Goal: Task Accomplishment & Management: Manage account settings

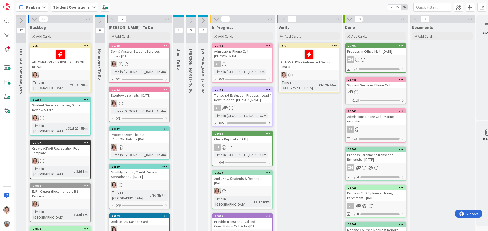
scroll to position [0, 17]
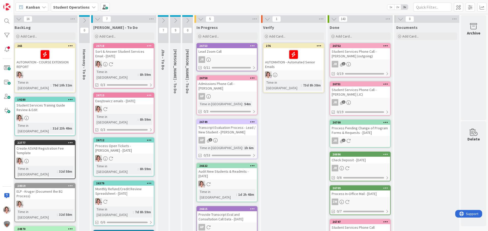
click at [224, 57] on div "JR" at bounding box center [227, 59] width 60 height 7
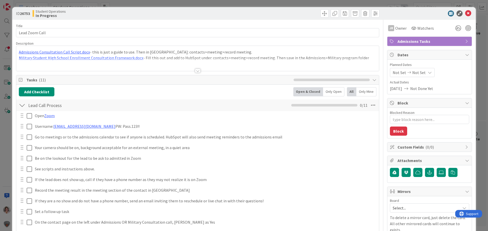
type textarea "x"
click at [196, 71] on div at bounding box center [198, 71] width 6 height 4
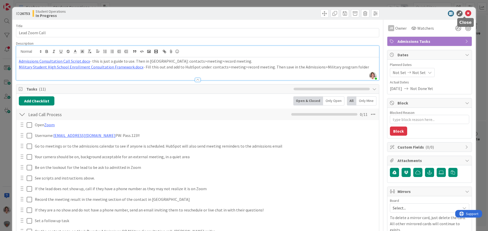
click at [466, 14] on icon at bounding box center [468, 13] width 6 height 6
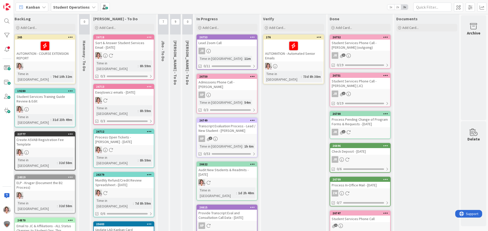
scroll to position [0, 17]
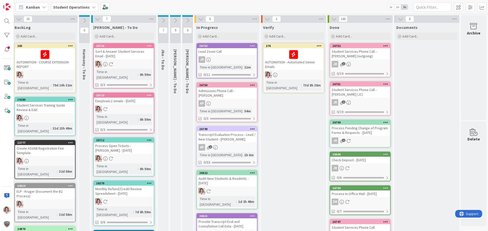
click at [162, 21] on icon at bounding box center [163, 21] width 6 height 6
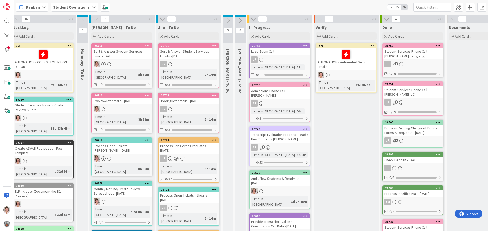
scroll to position [0, 0]
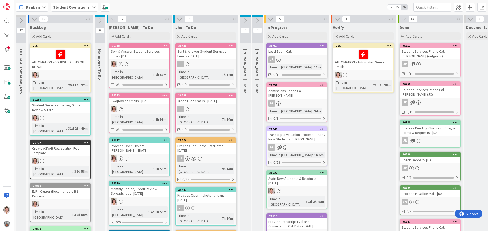
click at [101, 21] on icon at bounding box center [100, 21] width 6 height 6
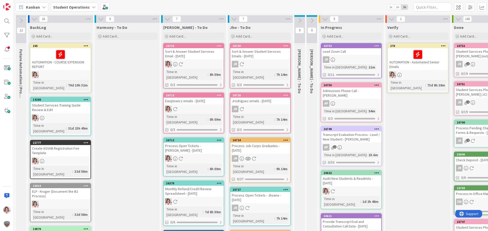
click at [102, 27] on span "Harmony - To Do" at bounding box center [112, 27] width 31 height 5
click at [152, 18] on icon at bounding box center [154, 19] width 7 height 8
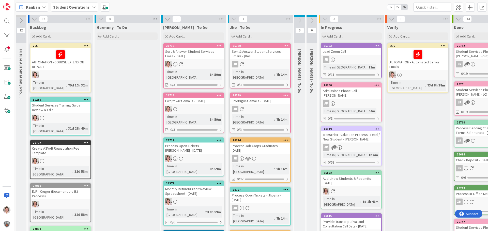
click at [154, 20] on icon at bounding box center [154, 19] width 7 height 8
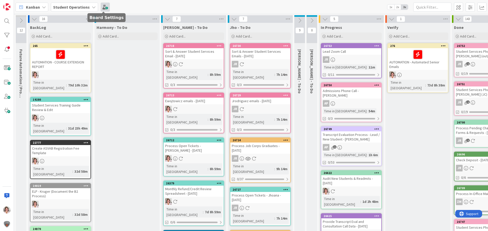
click at [104, 8] on span at bounding box center [105, 7] width 9 height 9
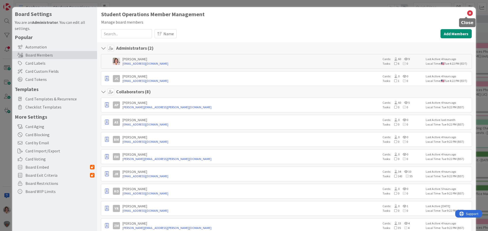
click at [466, 14] on icon at bounding box center [469, 13] width 7 height 7
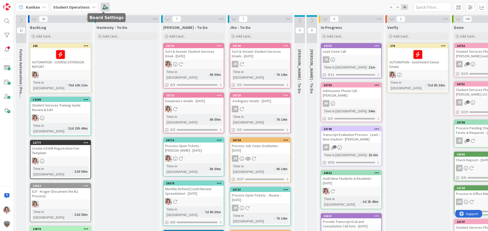
click at [105, 6] on span at bounding box center [105, 7] width 9 height 9
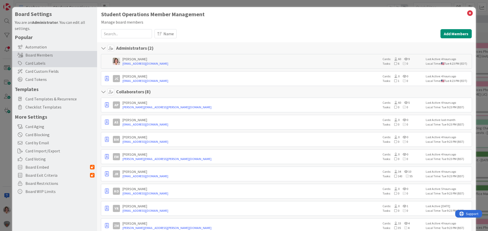
click at [36, 63] on div "Card Labels" at bounding box center [54, 63] width 85 height 8
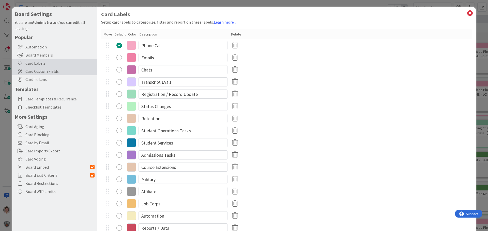
click at [34, 74] on div "Card Custom Fields" at bounding box center [54, 71] width 85 height 8
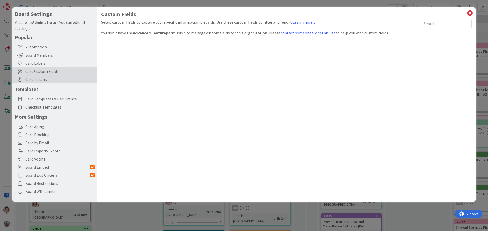
click at [33, 82] on span "Card Tokens" at bounding box center [59, 79] width 69 height 6
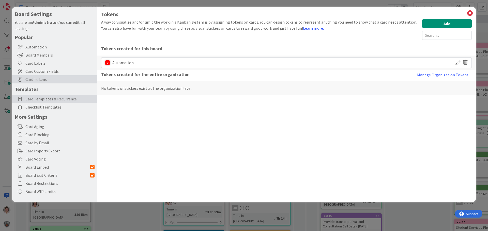
click at [36, 101] on span "Card Templates & Recurrence" at bounding box center [59, 99] width 69 height 6
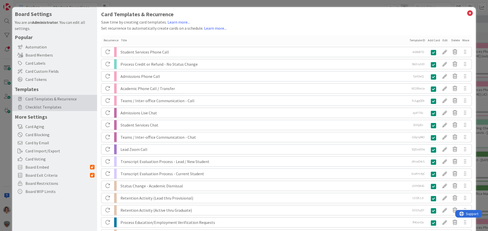
click at [35, 109] on span "Checklist Templates" at bounding box center [59, 107] width 69 height 6
click at [34, 128] on div "Card Aging" at bounding box center [54, 127] width 85 height 8
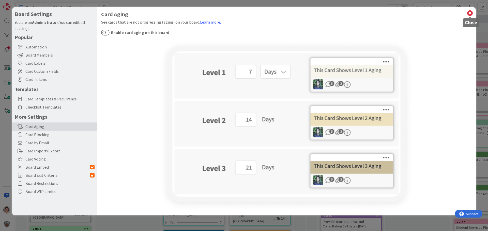
click at [469, 13] on icon at bounding box center [469, 13] width 7 height 7
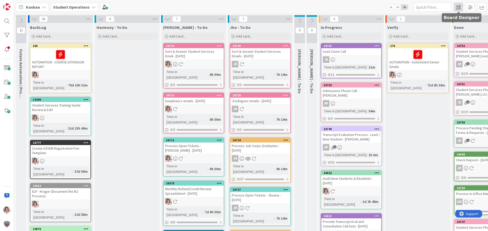
click at [456, 7] on span at bounding box center [458, 7] width 9 height 9
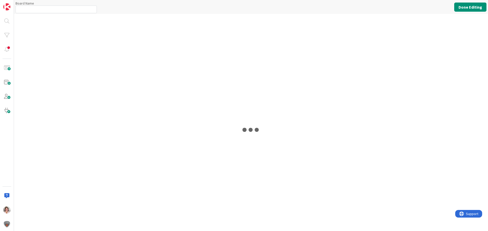
type input "Student Operations"
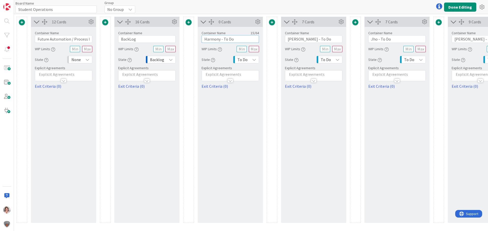
drag, startPoint x: 220, startPoint y: 38, endPoint x: 179, endPoint y: 39, distance: 40.9
click at [179, 39] on div "12 Cards Container Name 36 / 64 Future Automation / Process Building WIP Limits…" at bounding box center [480, 120] width 927 height 207
type input "[PERSON_NAME] - To Do"
click at [270, 151] on div at bounding box center [271, 120] width 11 height 207
click at [460, 7] on button "Done Editing" at bounding box center [460, 7] width 32 height 9
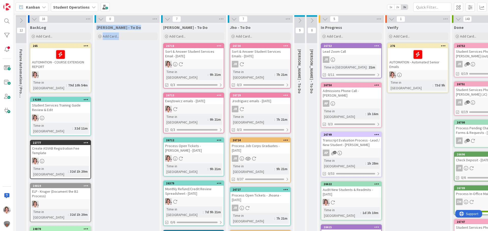
drag, startPoint x: 128, startPoint y: 19, endPoint x: 166, endPoint y: 22, distance: 38.2
click at [457, 7] on span at bounding box center [458, 7] width 9 height 9
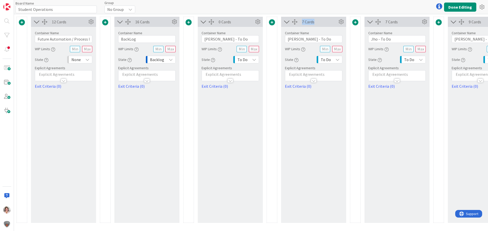
drag, startPoint x: 321, startPoint y: 23, endPoint x: 301, endPoint y: 25, distance: 19.9
click at [301, 25] on div "7 Cards" at bounding box center [313, 22] width 65 height 10
click at [341, 22] on icon at bounding box center [341, 22] width 8 height 8
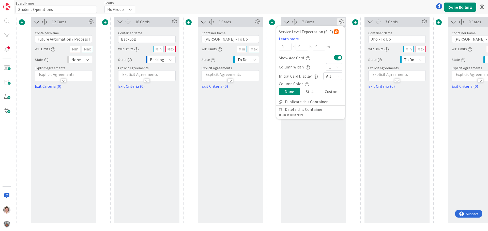
click at [312, 155] on div "7 Cards Service Level Expectation (SLE) Learn more... 0 d 0 h 0 m Show Add Card…" at bounding box center [313, 120] width 65 height 207
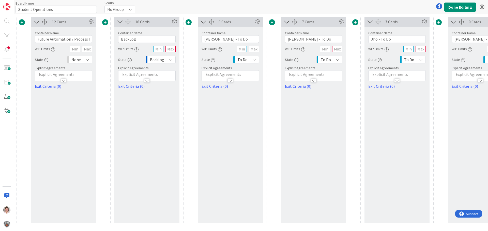
drag, startPoint x: 341, startPoint y: 22, endPoint x: 330, endPoint y: 29, distance: 13.5
click at [339, 39] on div "7 Cards Service Level Expectation (SLE) Learn more... 0 d 0 h 0 m Show Add Card…" at bounding box center [313, 120] width 65 height 207
click at [285, 22] on icon at bounding box center [287, 22] width 8 height 7
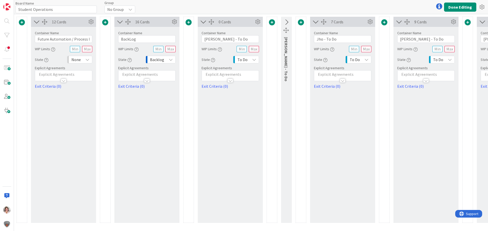
click at [285, 22] on icon at bounding box center [286, 22] width 8 height 7
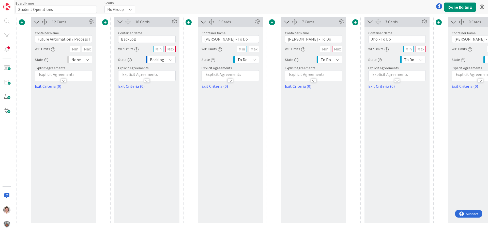
click at [285, 22] on icon at bounding box center [287, 22] width 8 height 7
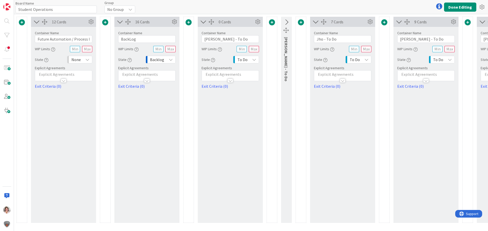
drag, startPoint x: 285, startPoint y: 22, endPoint x: 280, endPoint y: 26, distance: 5.8
click at [280, 26] on button at bounding box center [285, 23] width 11 height 10
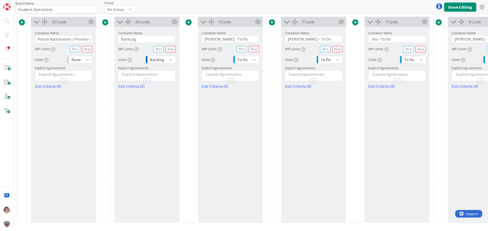
click at [285, 23] on icon at bounding box center [287, 22] width 8 height 7
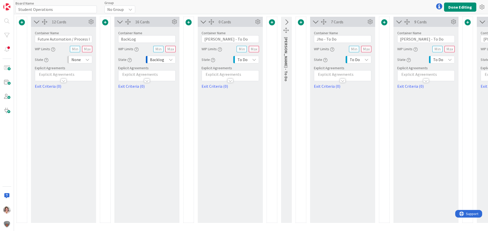
click at [316, 22] on icon at bounding box center [315, 22] width 8 height 7
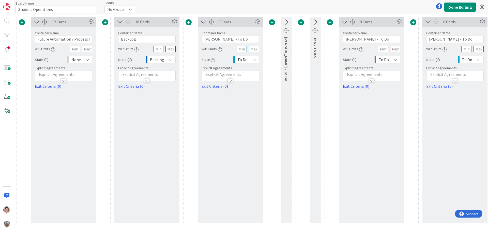
click at [343, 22] on icon at bounding box center [344, 22] width 8 height 7
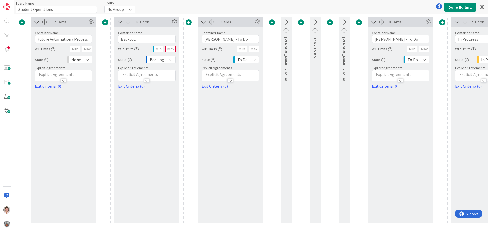
click at [372, 22] on icon at bounding box center [373, 22] width 8 height 7
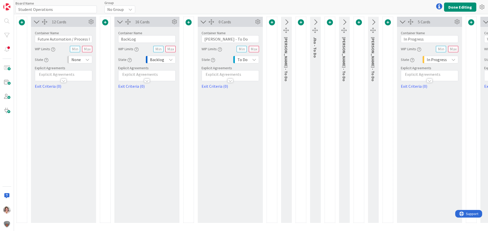
click at [401, 22] on icon at bounding box center [402, 22] width 8 height 7
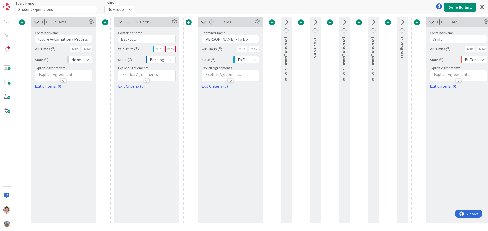
click at [203, 22] on icon at bounding box center [203, 22] width 8 height 7
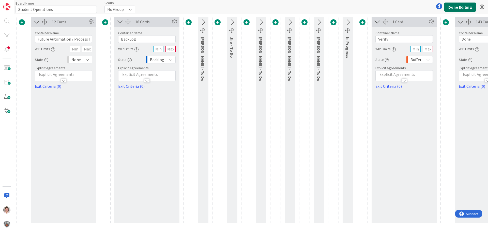
click at [461, 5] on button "Done Editing" at bounding box center [460, 7] width 32 height 9
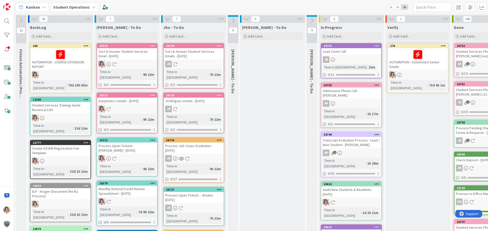
click at [169, 19] on icon at bounding box center [168, 19] width 6 height 6
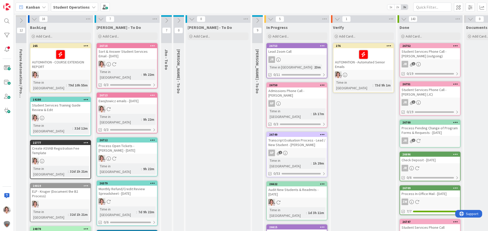
click at [259, 20] on icon at bounding box center [258, 21] width 6 height 6
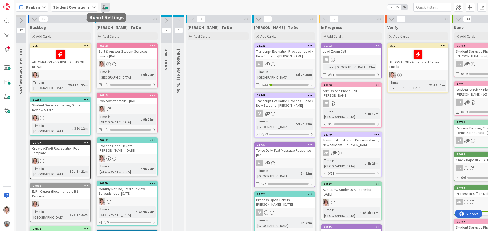
click at [105, 8] on span at bounding box center [105, 7] width 9 height 9
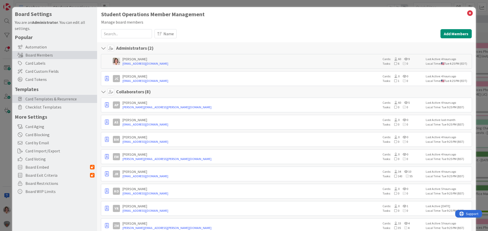
click at [53, 99] on span "Card Templates & Recurrence" at bounding box center [59, 99] width 69 height 6
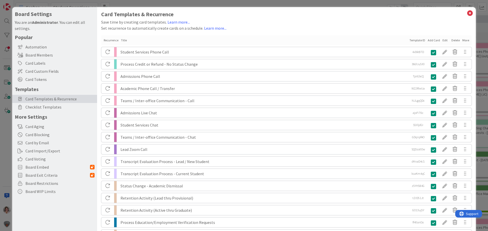
scroll to position [25, 0]
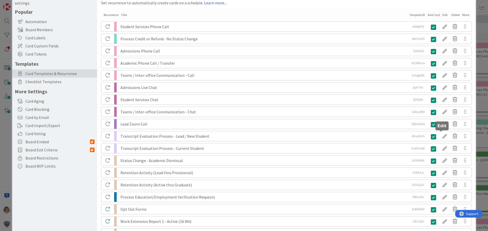
click at [441, 136] on div at bounding box center [445, 136] width 10 height 9
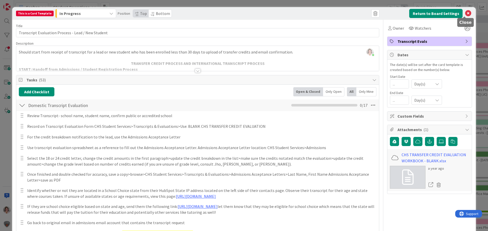
click at [465, 14] on icon at bounding box center [468, 13] width 6 height 6
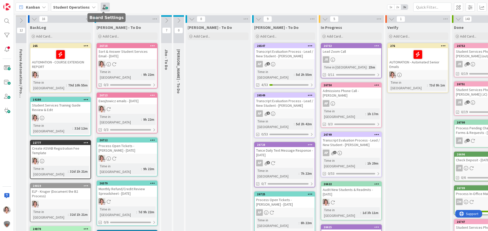
click at [102, 8] on span at bounding box center [105, 7] width 9 height 9
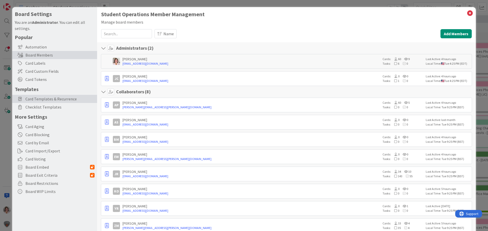
click at [42, 101] on span "Card Templates & Recurrence" at bounding box center [59, 99] width 69 height 6
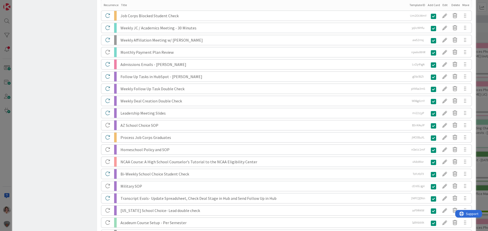
scroll to position [1245, 0]
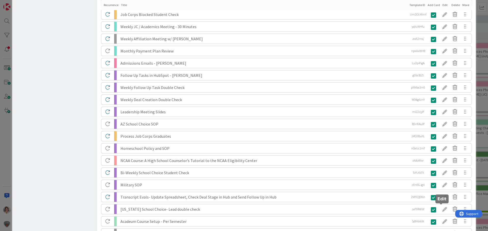
click at [441, 210] on div at bounding box center [445, 209] width 10 height 9
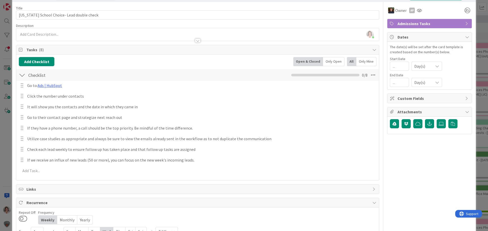
scroll to position [0, 0]
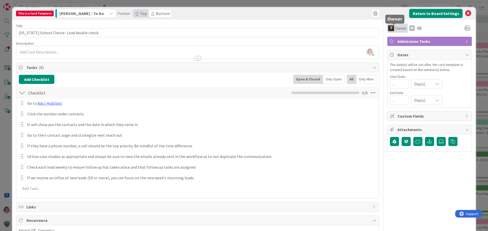
click at [396, 29] on span "Owner" at bounding box center [400, 28] width 11 height 6
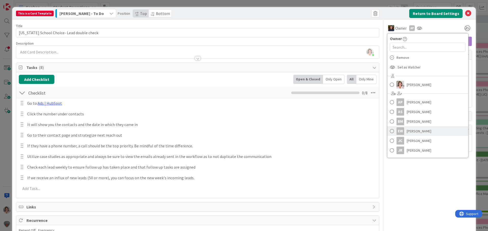
click at [409, 132] on span "[PERSON_NAME]" at bounding box center [418, 132] width 25 height 8
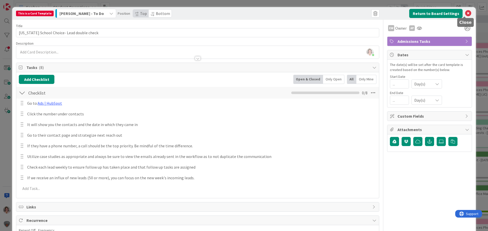
click at [465, 14] on icon at bounding box center [468, 13] width 6 height 6
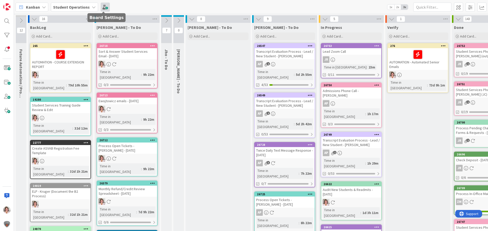
click at [101, 6] on span at bounding box center [105, 7] width 9 height 9
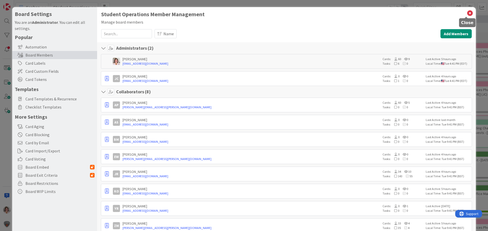
click at [466, 13] on icon at bounding box center [469, 13] width 7 height 7
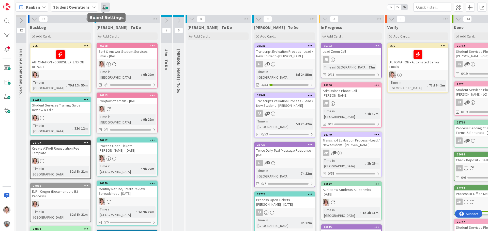
click at [103, 7] on span at bounding box center [105, 7] width 9 height 9
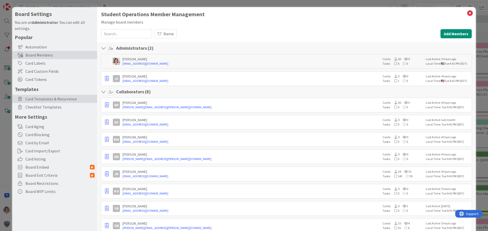
click at [66, 98] on span "Card Templates & Recurrence" at bounding box center [59, 99] width 69 height 6
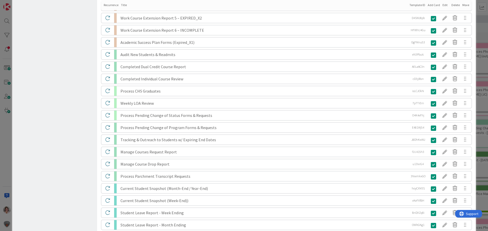
scroll to position [790, 0]
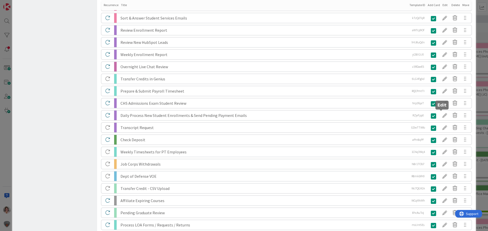
click at [440, 114] on div at bounding box center [445, 115] width 10 height 9
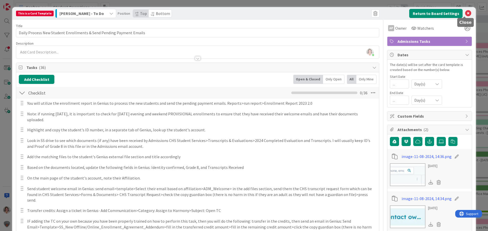
click at [465, 13] on icon at bounding box center [468, 13] width 6 height 6
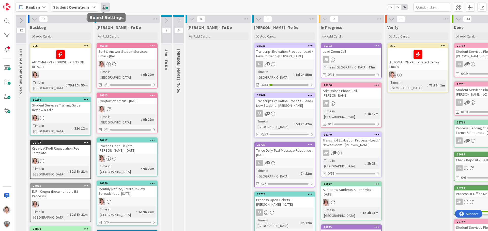
click at [101, 8] on span at bounding box center [105, 7] width 9 height 9
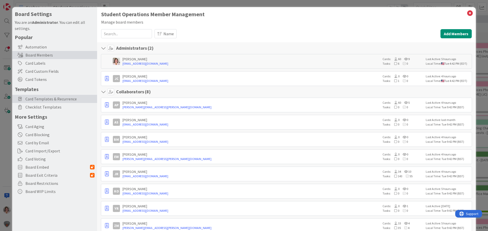
click at [43, 98] on span "Card Templates & Recurrence" at bounding box center [59, 99] width 69 height 6
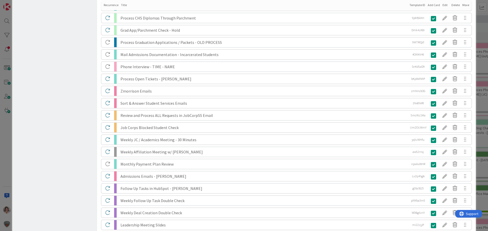
scroll to position [1316, 0]
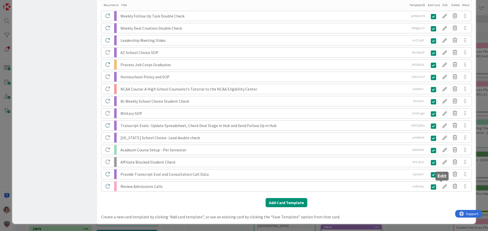
click at [442, 188] on div at bounding box center [445, 186] width 10 height 9
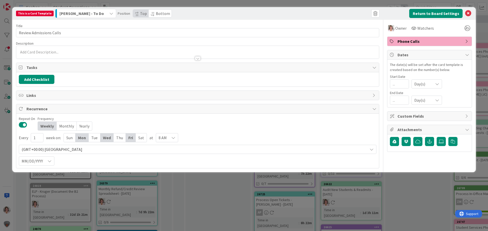
click at [74, 13] on span "[PERSON_NAME] - To Do" at bounding box center [81, 13] width 44 height 7
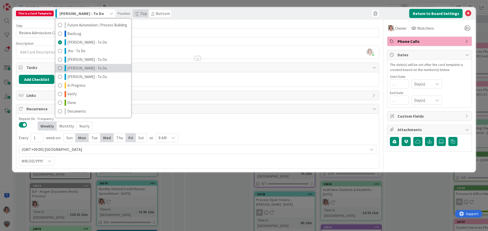
click at [75, 70] on span "[PERSON_NAME] - To Do" at bounding box center [87, 68] width 40 height 6
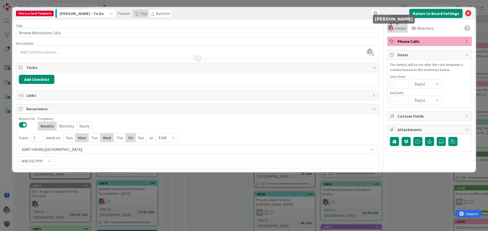
click at [393, 29] on img at bounding box center [391, 28] width 6 height 6
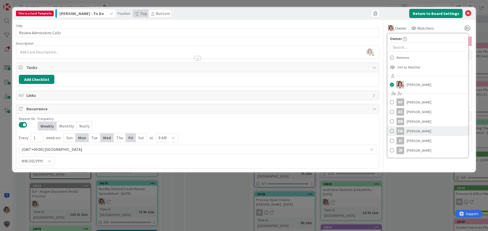
click at [412, 132] on span "[PERSON_NAME]" at bounding box center [418, 132] width 25 height 8
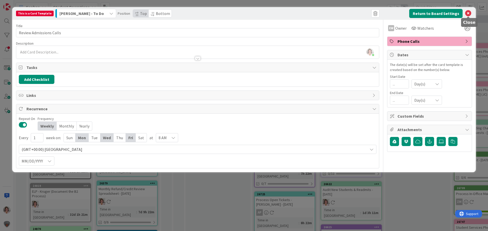
click at [469, 13] on icon at bounding box center [468, 13] width 6 height 6
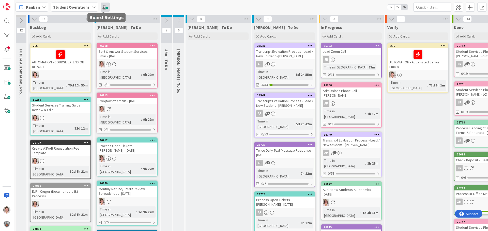
click at [102, 6] on span at bounding box center [105, 7] width 9 height 9
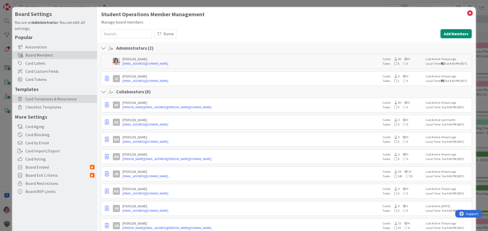
click at [36, 102] on div "Card Templates & Recurrence" at bounding box center [54, 99] width 85 height 8
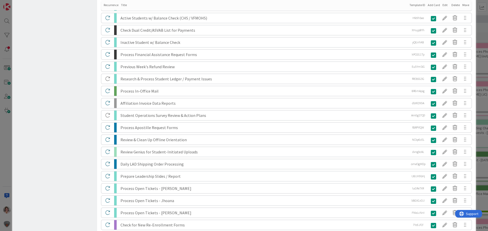
scroll to position [717, 0]
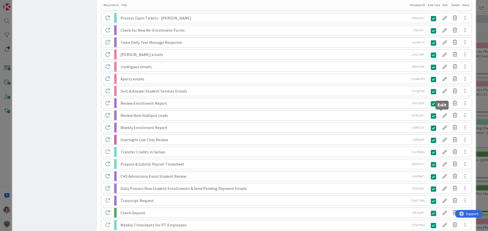
click at [441, 116] on div at bounding box center [445, 115] width 10 height 9
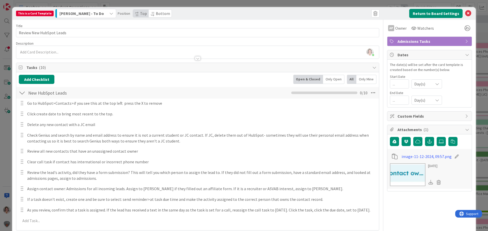
click at [100, 14] on div "[PERSON_NAME] - To Do" at bounding box center [82, 13] width 49 height 8
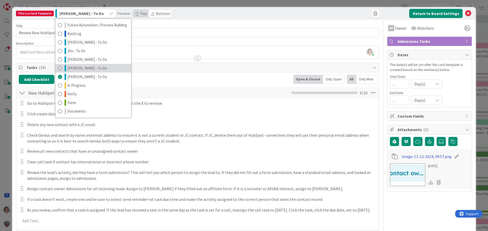
click at [92, 68] on link "[PERSON_NAME] - To Do" at bounding box center [93, 68] width 76 height 9
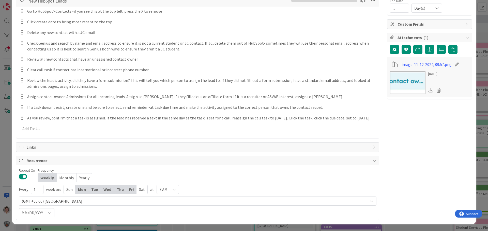
scroll to position [0, 0]
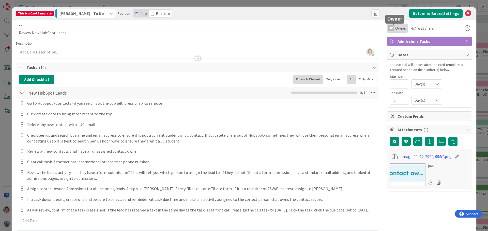
click at [399, 29] on span "Owner" at bounding box center [400, 28] width 11 height 6
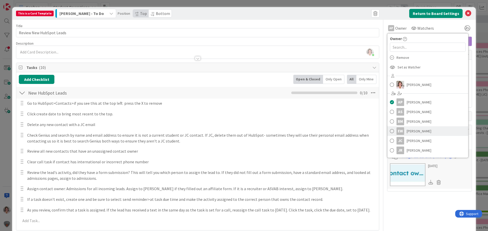
click at [413, 131] on span "[PERSON_NAME]" at bounding box center [418, 132] width 25 height 8
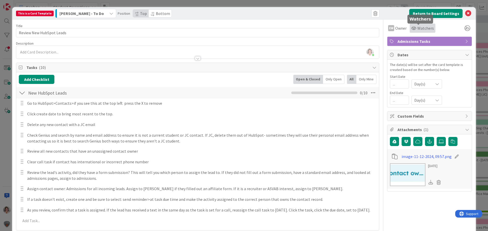
click at [417, 28] on span "Watchers" at bounding box center [425, 28] width 17 height 6
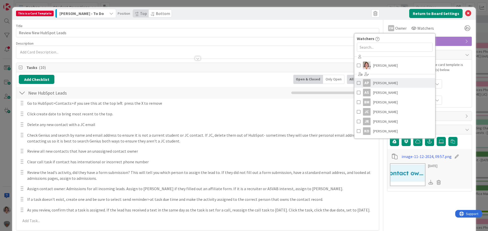
click at [387, 84] on span "[PERSON_NAME]" at bounding box center [385, 83] width 25 height 8
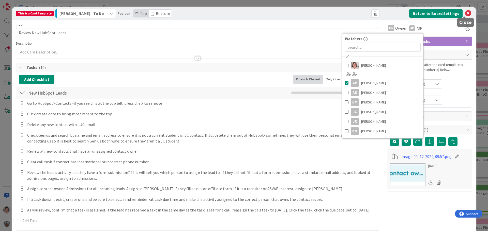
click at [465, 14] on icon at bounding box center [468, 13] width 6 height 6
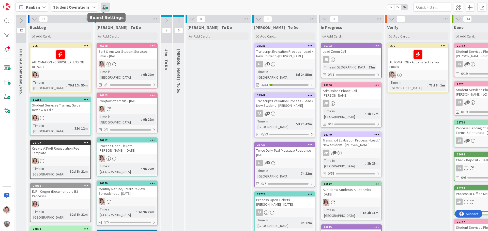
click at [101, 6] on span at bounding box center [105, 7] width 9 height 9
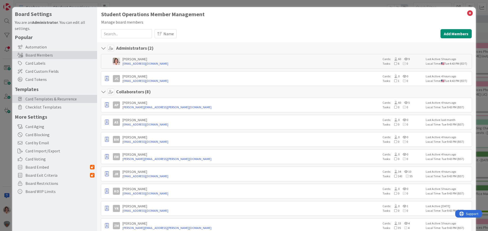
click at [49, 98] on span "Card Templates & Recurrence" at bounding box center [59, 99] width 69 height 6
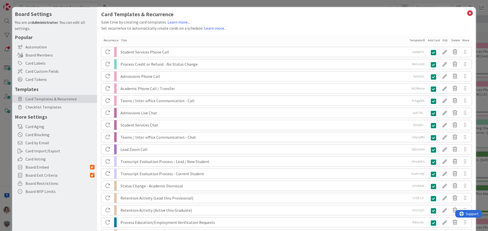
scroll to position [1229, 0]
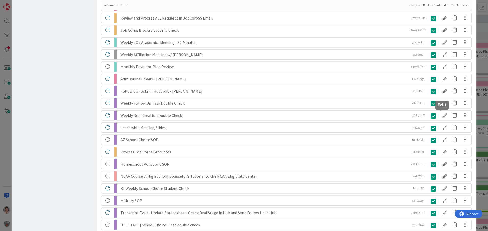
click at [441, 115] on div at bounding box center [445, 115] width 10 height 9
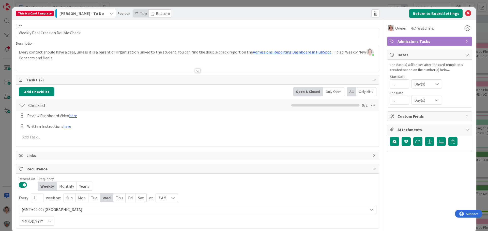
click at [79, 13] on span "[PERSON_NAME] - To Do" at bounding box center [81, 13] width 44 height 7
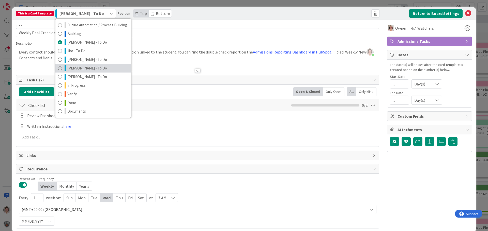
click at [81, 67] on span "[PERSON_NAME] - To Do" at bounding box center [87, 68] width 40 height 6
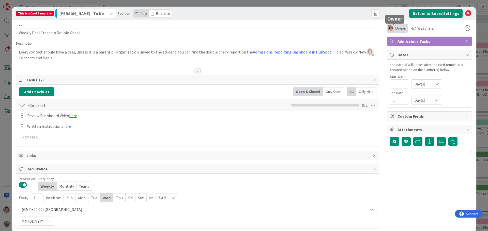
click at [395, 28] on span "Owner" at bounding box center [400, 28] width 11 height 6
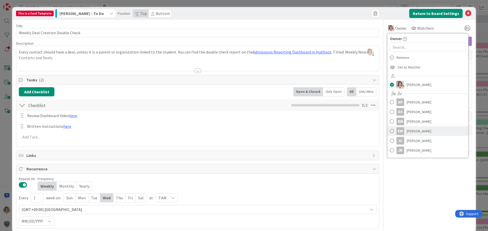
click at [406, 133] on span "[PERSON_NAME]" at bounding box center [418, 132] width 25 height 8
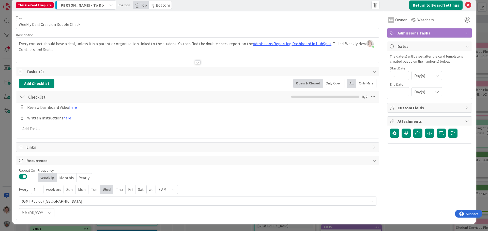
scroll to position [0, 0]
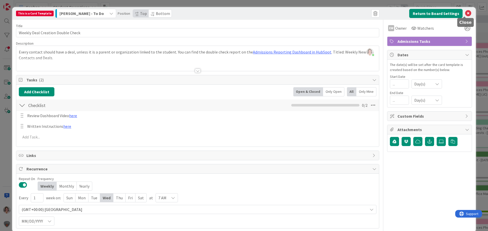
click at [465, 13] on icon at bounding box center [468, 13] width 6 height 6
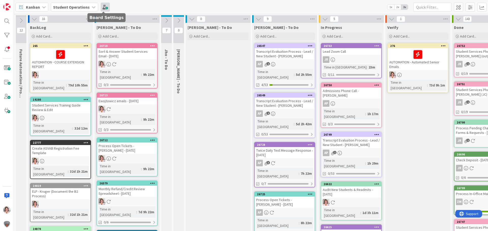
click at [105, 7] on span at bounding box center [105, 7] width 9 height 9
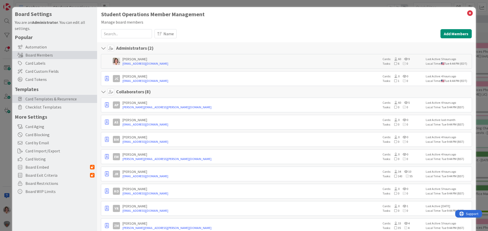
click at [47, 98] on span "Card Templates & Recurrence" at bounding box center [59, 99] width 69 height 6
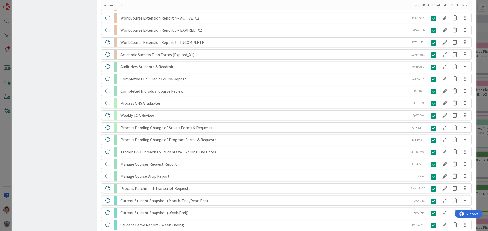
scroll to position [1217, 0]
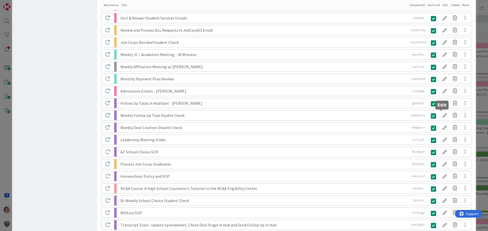
click at [441, 116] on div at bounding box center [445, 115] width 10 height 9
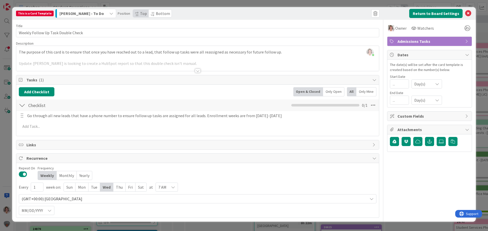
click at [88, 13] on div "[PERSON_NAME] - To Do" at bounding box center [82, 13] width 49 height 8
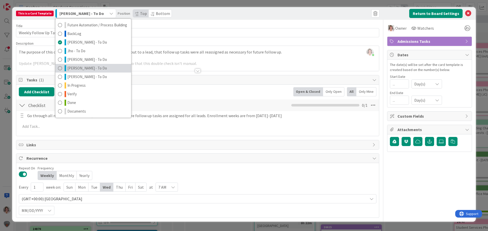
click at [85, 67] on link "[PERSON_NAME] - To Do" at bounding box center [93, 68] width 76 height 9
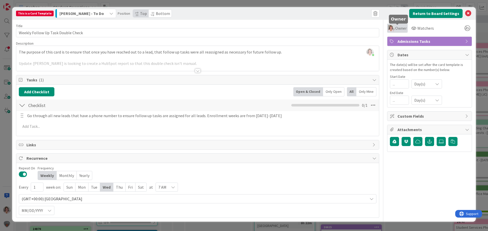
click at [398, 28] on span "Owner" at bounding box center [400, 28] width 11 height 6
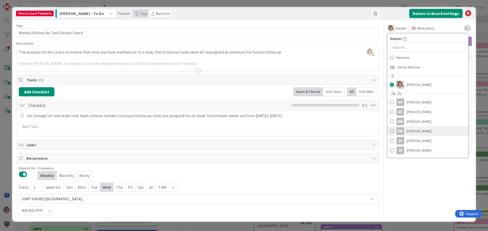
click at [413, 134] on span "[PERSON_NAME]" at bounding box center [418, 132] width 25 height 8
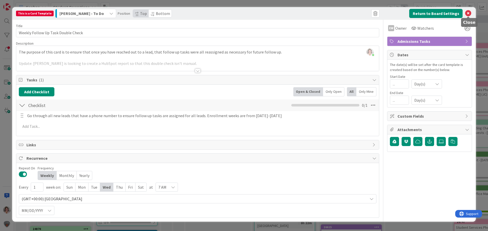
click at [468, 13] on icon at bounding box center [468, 13] width 6 height 6
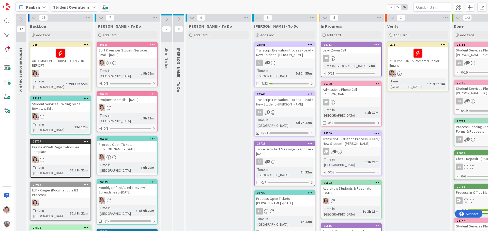
scroll to position [0, 0]
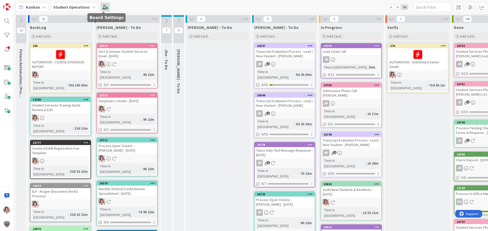
click at [103, 6] on span at bounding box center [105, 7] width 9 height 9
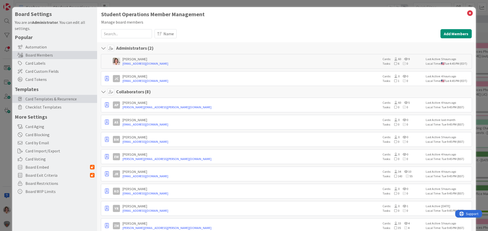
click at [37, 99] on span "Card Templates & Recurrence" at bounding box center [59, 99] width 69 height 6
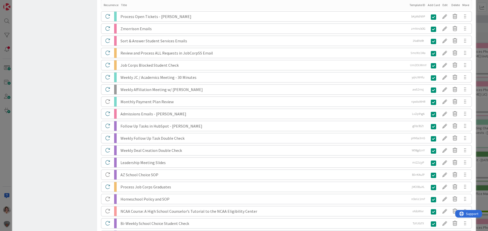
scroll to position [190, 0]
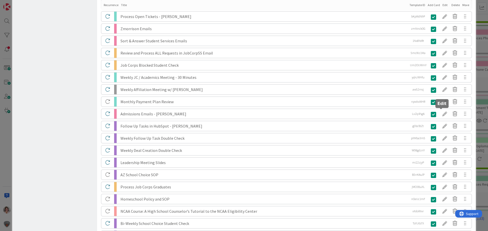
click at [441, 114] on div at bounding box center [445, 114] width 10 height 9
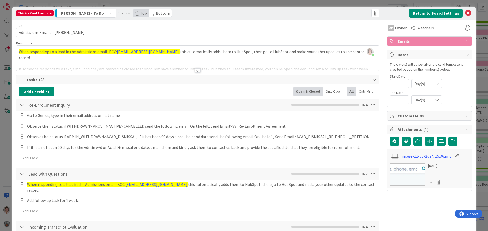
scroll to position [0, 0]
click at [415, 13] on button "Return to Board Settings" at bounding box center [435, 13] width 53 height 9
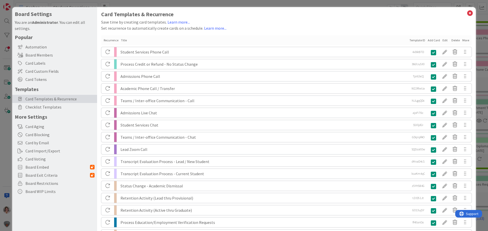
scroll to position [1193, 0]
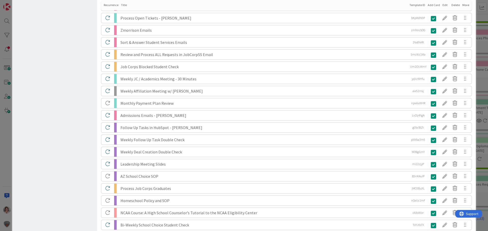
click at [462, 117] on div at bounding box center [465, 115] width 10 height 9
click at [440, 115] on div at bounding box center [445, 115] width 10 height 9
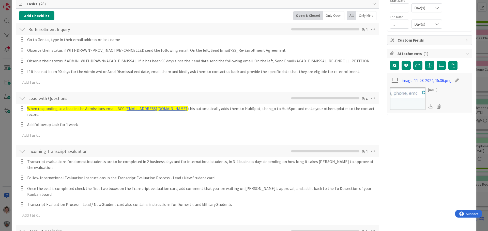
scroll to position [0, 0]
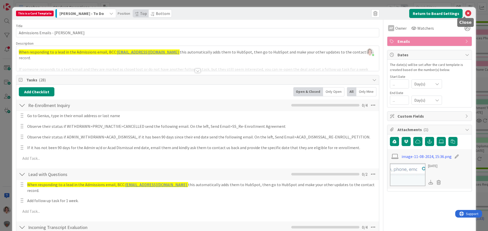
click at [465, 12] on icon at bounding box center [468, 13] width 6 height 6
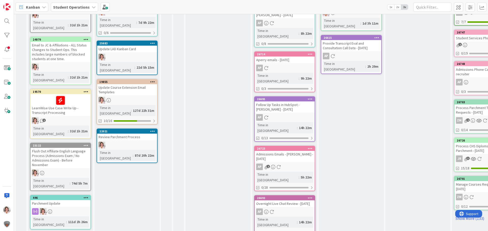
click at [279, 151] on div "Admissions Emails - [PERSON_NAME] - [DATE]" at bounding box center [285, 156] width 60 height 11
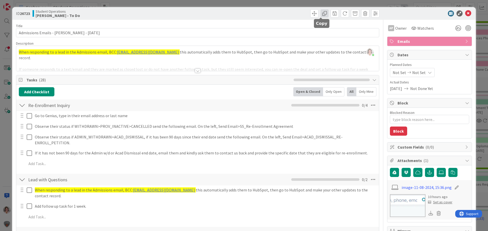
click at [322, 13] on span at bounding box center [324, 13] width 8 height 8
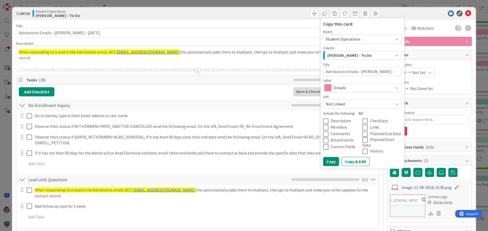
click at [356, 113] on button "All" at bounding box center [360, 113] width 11 height 9
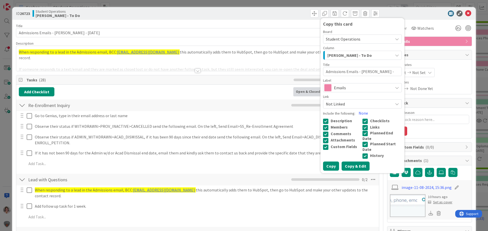
click at [349, 164] on button "Copy & Edit" at bounding box center [355, 166] width 28 height 9
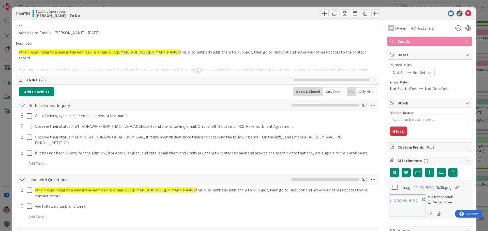
type textarea "x"
click at [53, 13] on b "[PERSON_NAME] - To Do" at bounding box center [58, 15] width 44 height 4
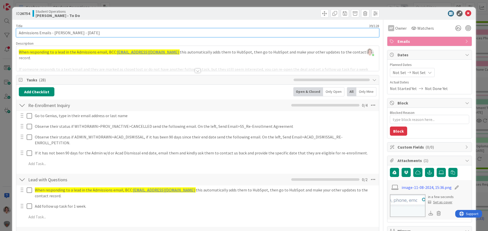
click at [68, 34] on input "Admissions Emails - [PERSON_NAME] - [DATE]" at bounding box center [197, 32] width 363 height 9
drag, startPoint x: 54, startPoint y: 33, endPoint x: 136, endPoint y: 39, distance: 82.3
type input "Admissions Emails - E"
type textarea "x"
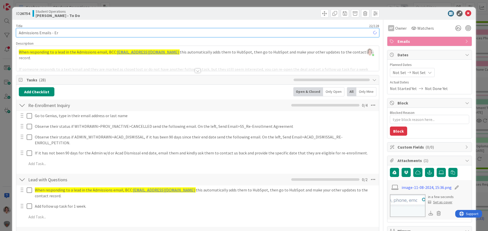
type input "Admissions Emails - Eri"
type textarea "x"
type input "Admissions Emails - [PERSON_NAME]"
type textarea "x"
type input "Admissions Emails - [PERSON_NAME]"
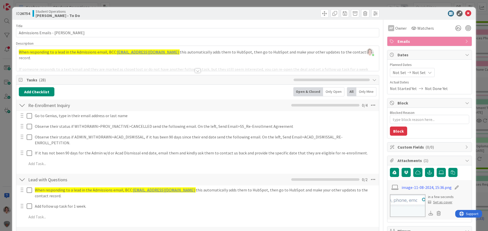
click at [46, 13] on b "[PERSON_NAME] - To Do" at bounding box center [58, 15] width 44 height 4
click at [395, 28] on span "Owner" at bounding box center [400, 28] width 11 height 6
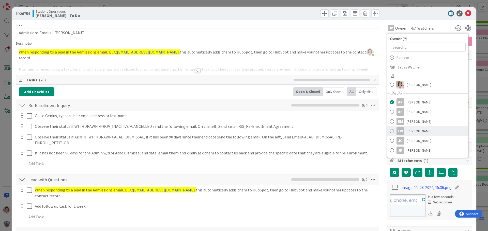
click at [408, 132] on span "[PERSON_NAME]" at bounding box center [418, 132] width 25 height 8
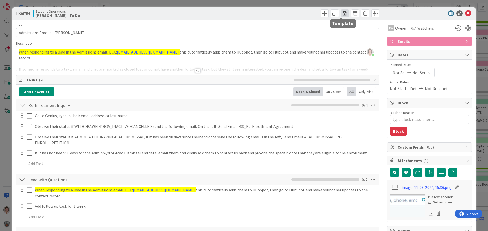
click at [341, 12] on span at bounding box center [345, 13] width 8 height 8
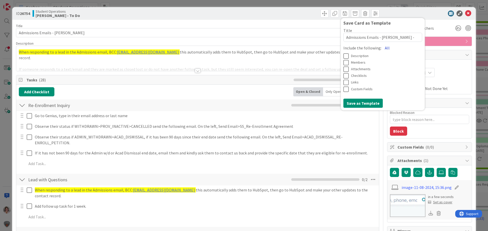
click at [382, 48] on button "All" at bounding box center [386, 47] width 11 height 9
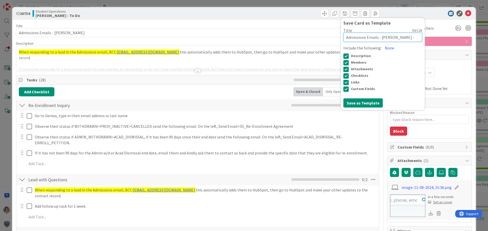
drag, startPoint x: 377, startPoint y: 37, endPoint x: 425, endPoint y: 37, distance: 48.3
type textarea "x"
type textarea "Admissions Emails - E"
type textarea "x"
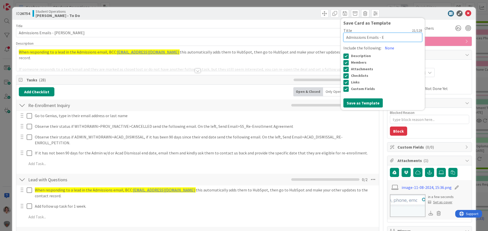
type textarea "Admissions Emails - Er"
type textarea "x"
type textarea "Admissions Emails - Eri"
type textarea "x"
type textarea "Admissions Emails - [PERSON_NAME]"
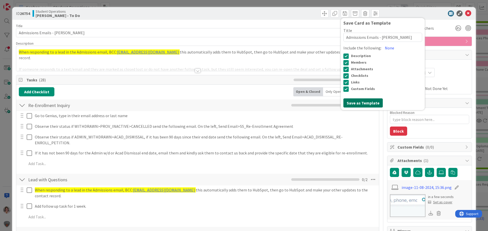
click at [357, 105] on button "Save as Template" at bounding box center [362, 103] width 39 height 9
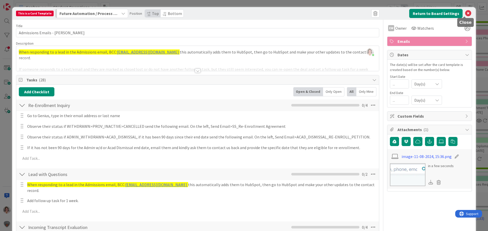
click at [465, 13] on icon at bounding box center [468, 13] width 6 height 6
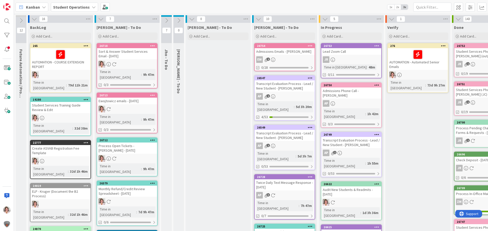
click at [312, 46] on icon at bounding box center [310, 46] width 5 height 4
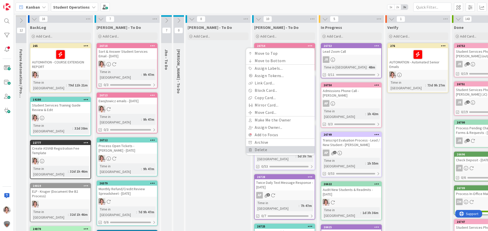
click at [268, 148] on link "Delete" at bounding box center [280, 149] width 69 height 7
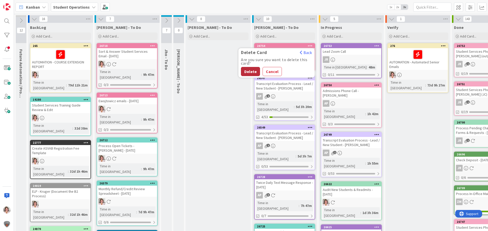
click at [249, 73] on button "Delete" at bounding box center [250, 71] width 19 height 9
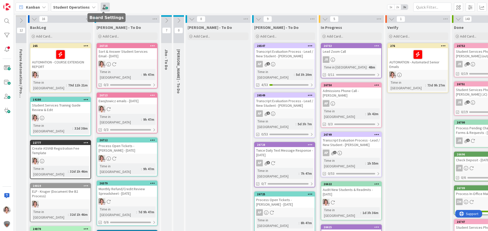
click at [102, 7] on span at bounding box center [105, 7] width 9 height 9
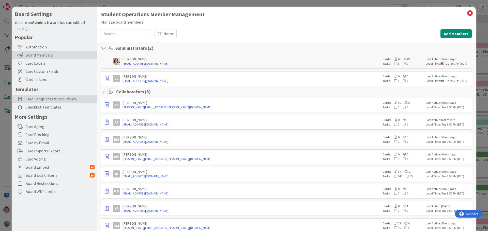
click at [50, 100] on span "Card Templates & Recurrence" at bounding box center [59, 99] width 69 height 6
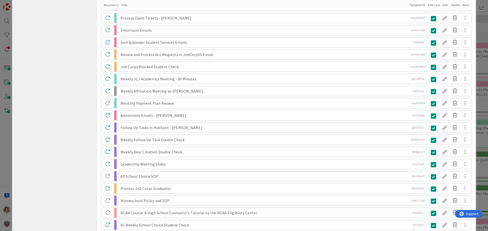
scroll to position [1329, 0]
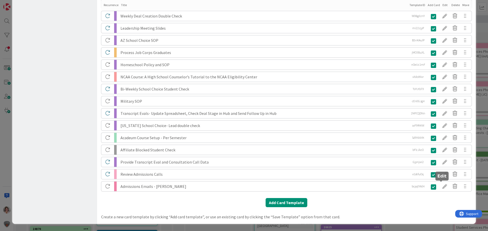
click at [440, 187] on div at bounding box center [445, 186] width 10 height 9
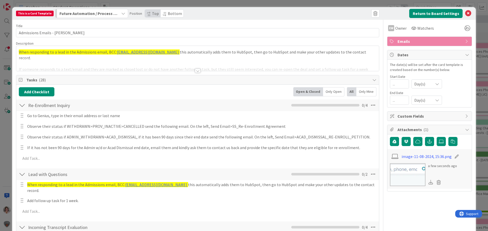
click at [79, 14] on span "Future Automation / Process Building" at bounding box center [88, 13] width 58 height 7
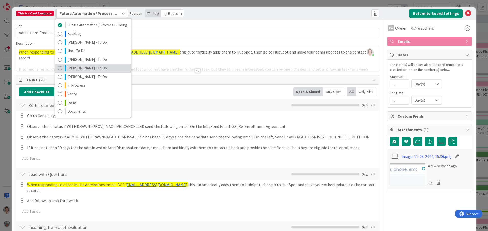
click at [78, 68] on span "[PERSON_NAME] - To Do" at bounding box center [87, 68] width 40 height 6
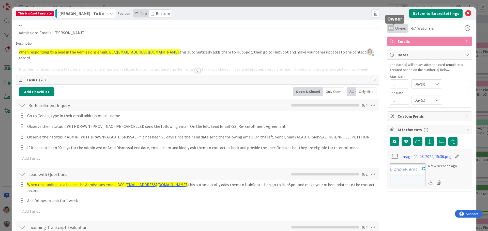
click at [395, 28] on span "Owner" at bounding box center [400, 28] width 11 height 6
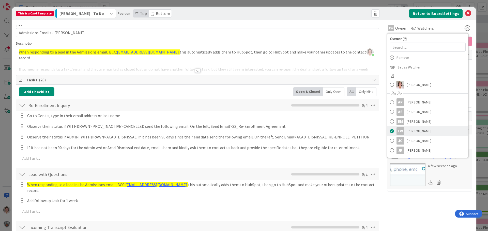
click at [407, 131] on span "[PERSON_NAME]" at bounding box center [418, 132] width 25 height 8
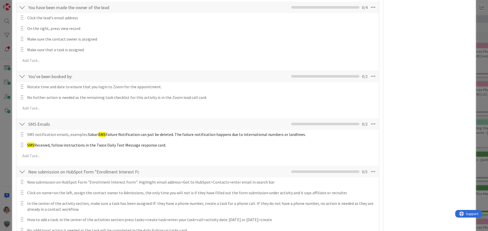
scroll to position [508, 0]
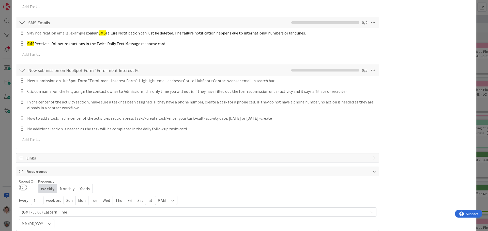
click at [81, 196] on div "Mon" at bounding box center [81, 200] width 13 height 9
click at [94, 196] on div "Tue" at bounding box center [95, 200] width 12 height 9
click at [104, 196] on div "Wed" at bounding box center [107, 200] width 13 height 9
click at [120, 196] on div "Thu" at bounding box center [120, 200] width 12 height 9
click at [132, 196] on div "Fri" at bounding box center [132, 200] width 10 height 9
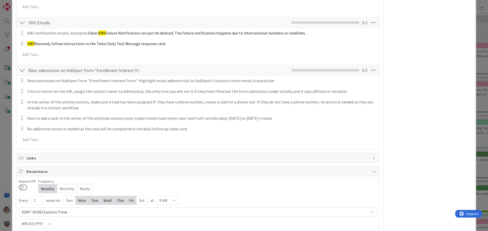
click at [166, 197] on span "9 AM" at bounding box center [163, 200] width 8 height 7
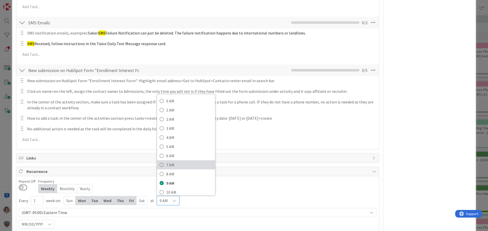
click at [176, 161] on span "7 AM" at bounding box center [189, 165] width 46 height 8
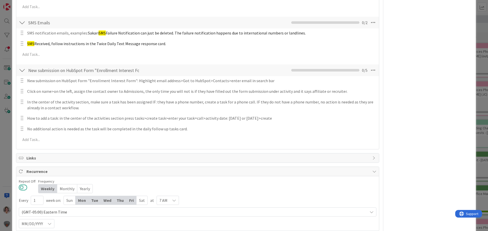
click at [26, 184] on button at bounding box center [23, 187] width 8 height 7
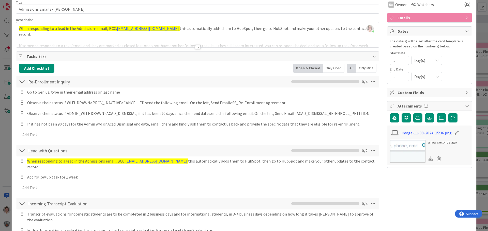
scroll to position [0, 0]
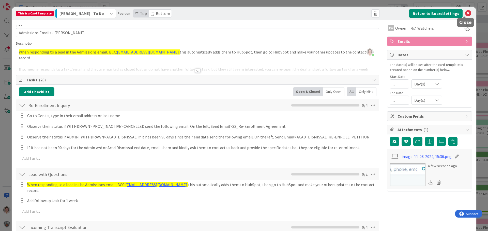
click at [465, 13] on icon at bounding box center [468, 13] width 6 height 6
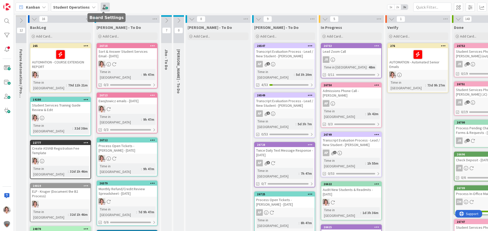
click at [104, 7] on span at bounding box center [105, 7] width 9 height 9
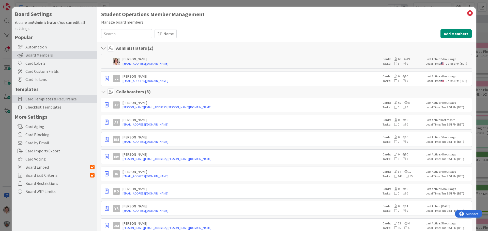
click at [50, 100] on span "Card Templates & Recurrence" at bounding box center [59, 99] width 69 height 6
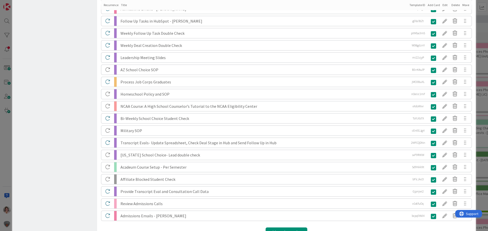
scroll to position [1329, 0]
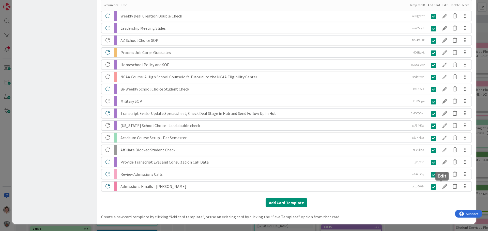
click at [441, 187] on div at bounding box center [445, 186] width 10 height 9
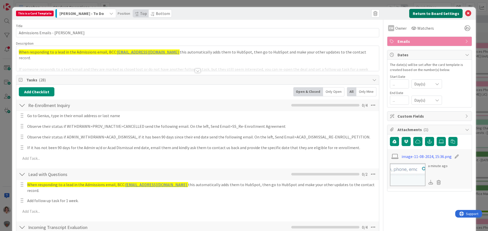
click at [432, 14] on button "Return to Board Settings" at bounding box center [435, 13] width 53 height 9
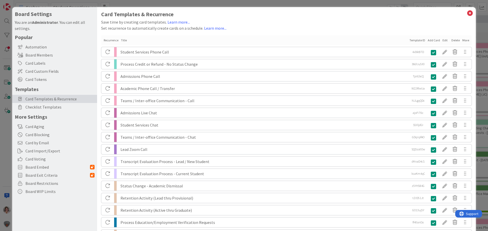
scroll to position [961, 0]
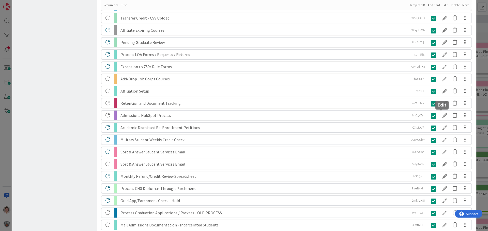
click at [441, 116] on div at bounding box center [445, 115] width 10 height 9
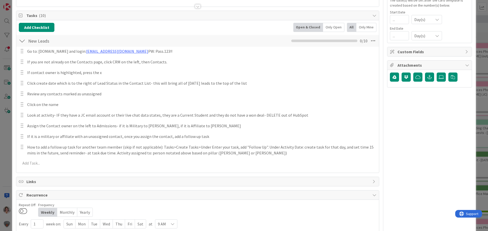
scroll to position [0, 0]
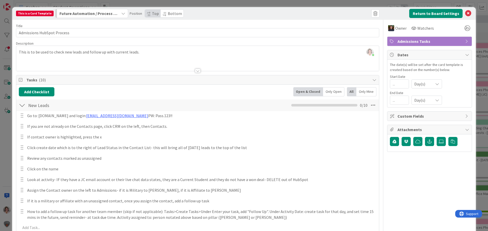
click at [91, 13] on span "Future Automation / Process Building" at bounding box center [88, 13] width 58 height 7
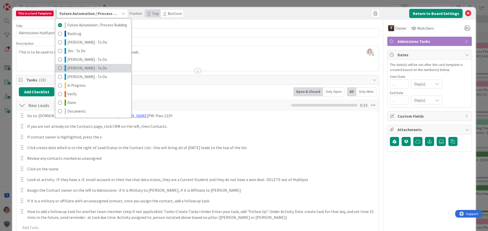
click at [85, 67] on link "[PERSON_NAME] - To Do" at bounding box center [93, 68] width 76 height 9
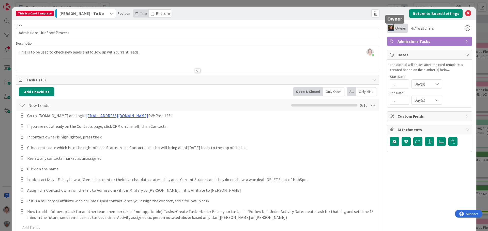
click at [395, 28] on span "Owner" at bounding box center [400, 28] width 11 height 6
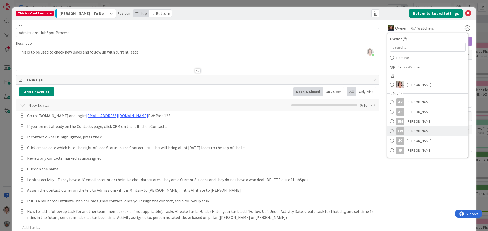
click at [407, 132] on span "[PERSON_NAME]" at bounding box center [418, 132] width 25 height 8
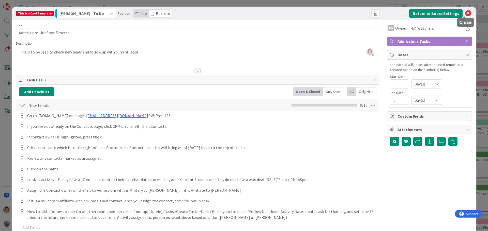
click at [466, 13] on icon at bounding box center [468, 13] width 6 height 6
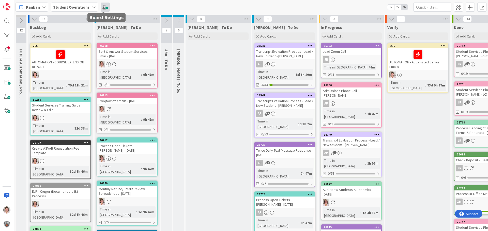
click at [102, 8] on span at bounding box center [105, 7] width 9 height 9
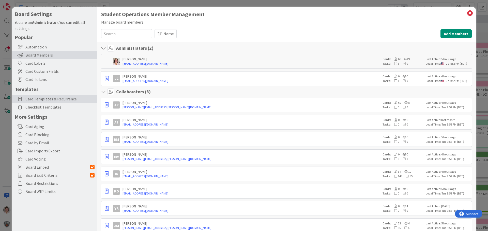
click at [41, 102] on span "Card Templates & Recurrence" at bounding box center [59, 99] width 69 height 6
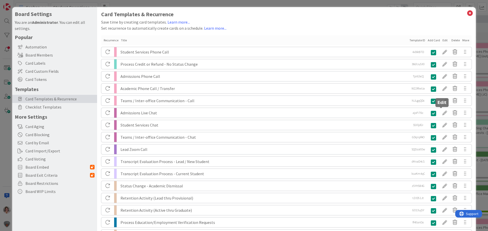
click at [441, 113] on div at bounding box center [445, 113] width 10 height 9
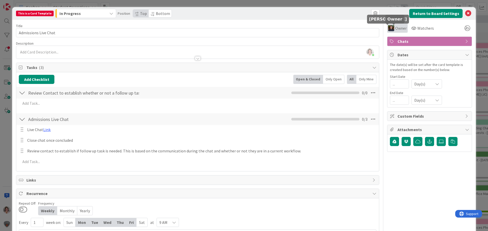
click at [395, 29] on span "Owner" at bounding box center [400, 28] width 11 height 6
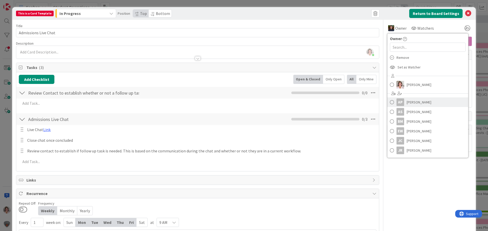
click at [390, 104] on span at bounding box center [392, 103] width 4 height 8
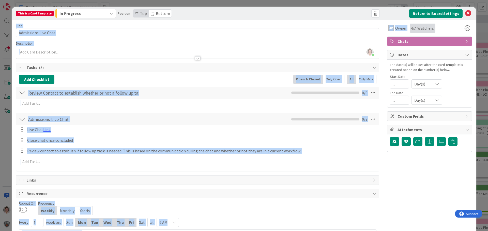
drag, startPoint x: 464, startPoint y: 13, endPoint x: 411, endPoint y: 29, distance: 54.7
click at [413, 30] on div "This is a Card Template In Progress Position Top Bottom Return to Board Setting…" at bounding box center [243, 132] width 463 height 250
click at [347, 35] on input "Admissions Live Chat" at bounding box center [197, 32] width 363 height 9
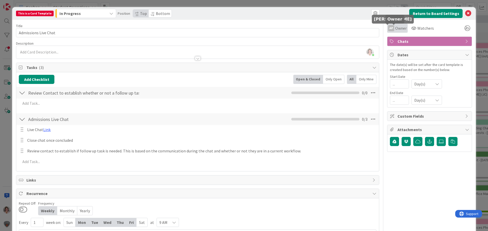
click at [397, 29] on span "Owner" at bounding box center [400, 28] width 11 height 6
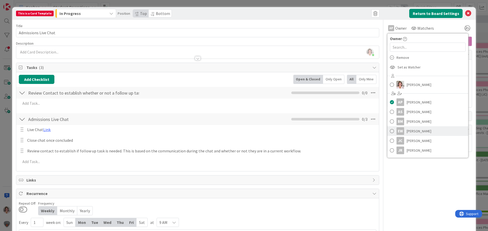
click at [406, 133] on span "[PERSON_NAME]" at bounding box center [418, 132] width 25 height 8
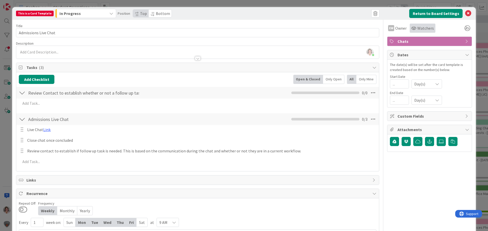
click at [421, 28] on span "Watchers" at bounding box center [425, 28] width 17 height 6
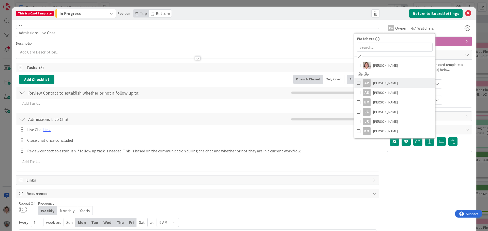
click at [378, 83] on span "[PERSON_NAME]" at bounding box center [385, 83] width 25 height 8
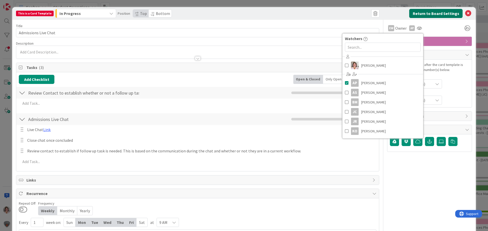
click at [435, 13] on button "Return to Board Settings" at bounding box center [435, 13] width 53 height 9
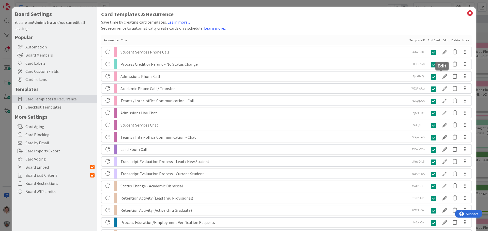
click at [440, 76] on div at bounding box center [445, 76] width 10 height 9
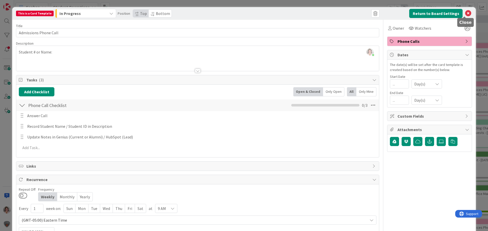
click at [465, 12] on icon at bounding box center [468, 13] width 6 height 6
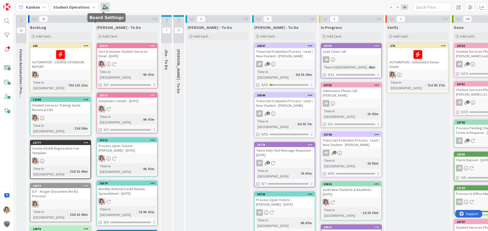
click at [103, 8] on span at bounding box center [105, 7] width 9 height 9
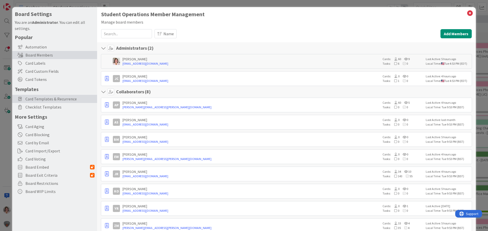
click at [36, 100] on span "Card Templates & Recurrence" at bounding box center [59, 99] width 69 height 6
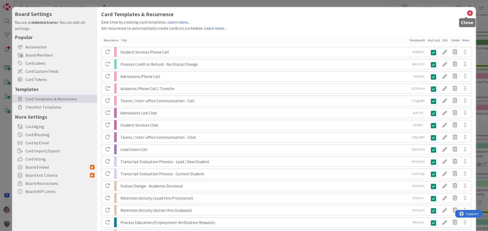
click at [467, 11] on icon at bounding box center [469, 13] width 7 height 7
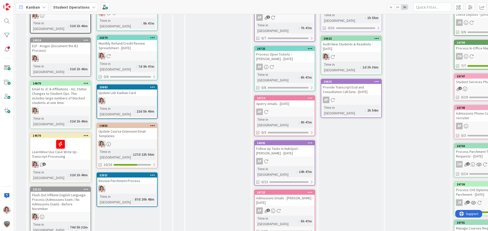
click at [291, 158] on div "AP" at bounding box center [285, 161] width 60 height 7
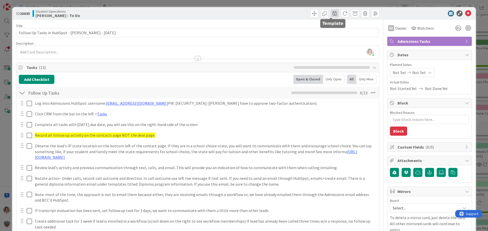
click at [332, 13] on span at bounding box center [335, 13] width 8 height 8
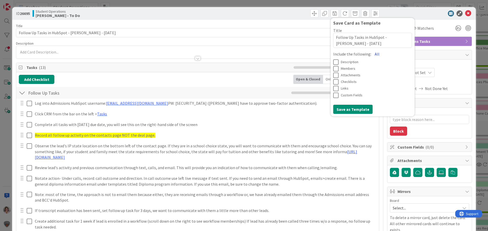
click at [372, 55] on button "All" at bounding box center [376, 54] width 11 height 9
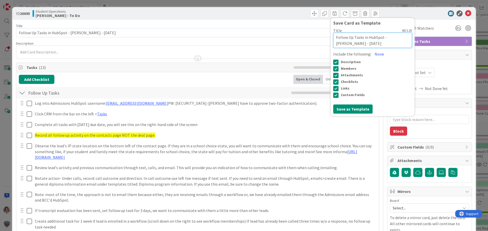
drag, startPoint x: 382, startPoint y: 37, endPoint x: 404, endPoint y: 46, distance: 23.8
click at [404, 46] on textarea "Follow Up Tasks in HubSpot - [PERSON_NAME] - [DATE]" at bounding box center [372, 40] width 79 height 15
type textarea "x"
type textarea "Follow Up Tasks in HubSpot - E"
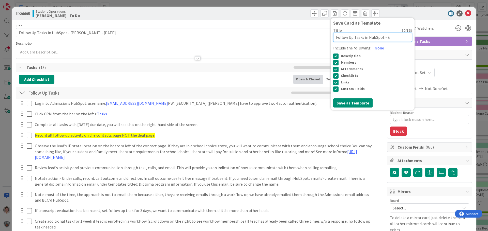
type textarea "x"
type textarea "Follow Up Tasks in HubSpot - Er"
type textarea "x"
type textarea "Follow Up Tasks in HubSpot - Eri"
type textarea "x"
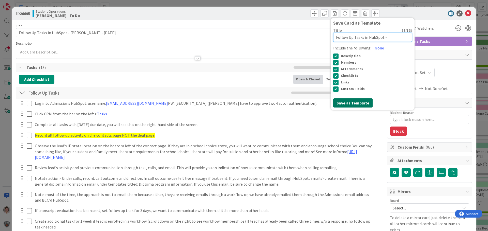
type textarea "Follow Up Tasks in HubSpot - [PERSON_NAME]"
click at [343, 103] on button "Save as Template" at bounding box center [352, 103] width 39 height 9
type textarea "x"
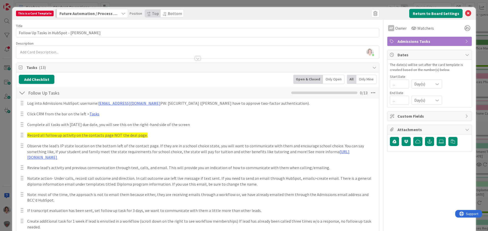
click at [107, 14] on span "Future Automation / Process Building" at bounding box center [88, 13] width 58 height 7
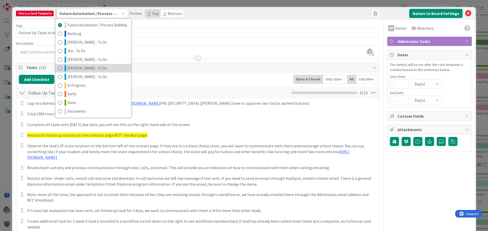
click at [79, 67] on span "[PERSON_NAME] - To Do" at bounding box center [87, 68] width 40 height 6
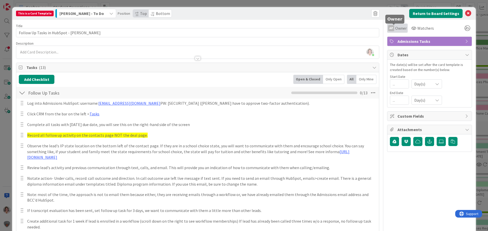
click at [395, 29] on span "Owner" at bounding box center [400, 28] width 11 height 6
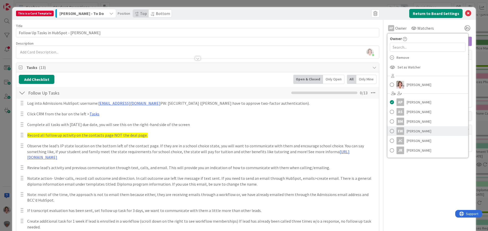
click at [414, 130] on span "[PERSON_NAME]" at bounding box center [418, 132] width 25 height 8
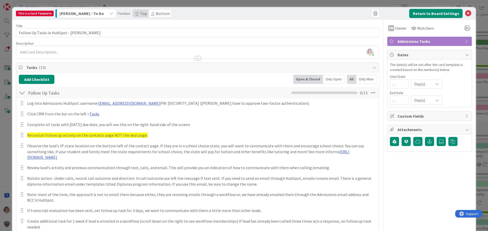
scroll to position [152, 0]
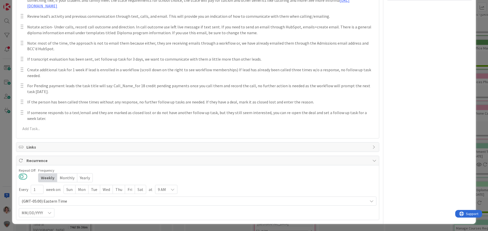
click at [23, 176] on button at bounding box center [23, 177] width 8 height 7
click at [82, 191] on div "Mon" at bounding box center [81, 189] width 13 height 9
click at [97, 192] on div "Tue" at bounding box center [95, 189] width 12 height 9
click at [111, 192] on div "Wed" at bounding box center [107, 189] width 13 height 9
click at [121, 191] on div "Thu" at bounding box center [120, 189] width 12 height 9
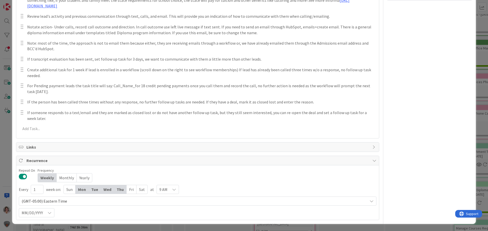
click at [132, 192] on div "Fri" at bounding box center [132, 189] width 10 height 9
click at [166, 190] on span "9 AM" at bounding box center [163, 189] width 8 height 7
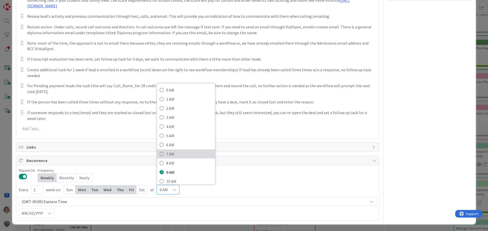
click at [172, 154] on span "7 AM" at bounding box center [189, 154] width 46 height 8
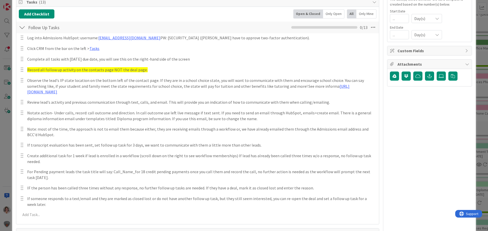
scroll to position [0, 0]
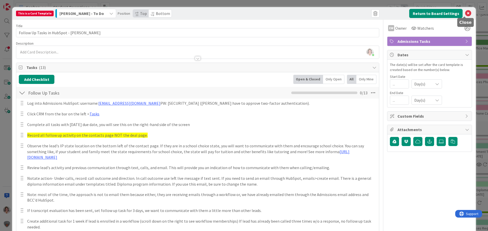
click at [465, 14] on icon at bounding box center [468, 13] width 6 height 6
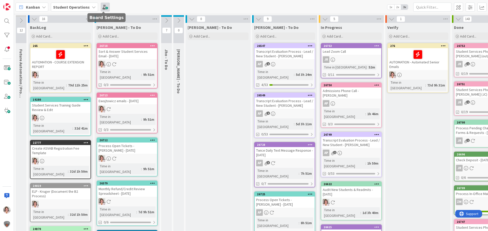
click at [102, 7] on span at bounding box center [105, 7] width 9 height 9
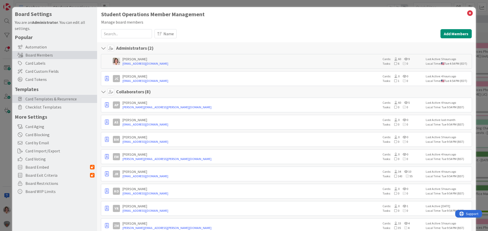
click at [40, 99] on span "Card Templates & Recurrence" at bounding box center [59, 99] width 69 height 6
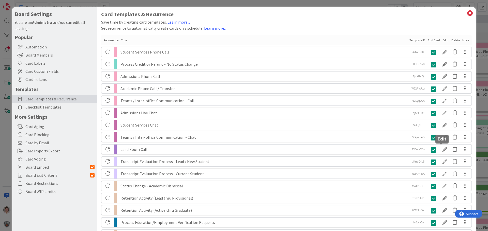
click at [440, 150] on div at bounding box center [445, 149] width 10 height 9
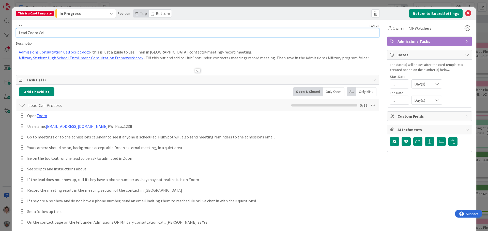
click at [66, 35] on input "Lead Zoom Call" at bounding box center [197, 32] width 363 height 9
type input "Lead Zoom Call / Consultation Call"
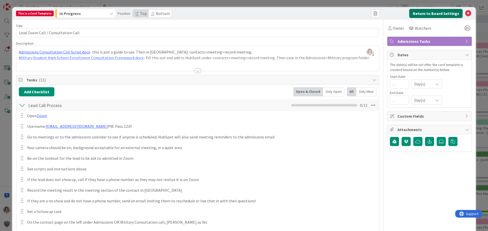
click at [428, 14] on button "Return to Board Settings" at bounding box center [435, 13] width 53 height 9
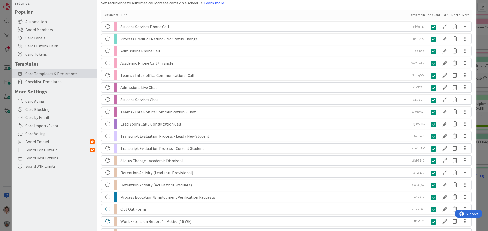
scroll to position [741, 0]
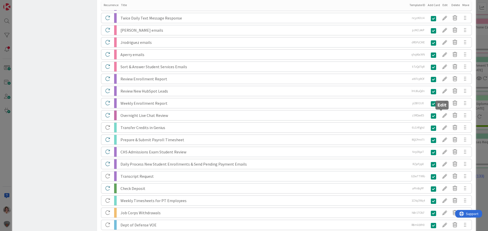
click at [440, 115] on div at bounding box center [445, 115] width 10 height 9
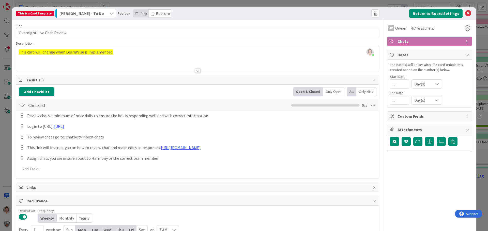
click at [127, 53] on div "[PERSON_NAME] just joined This card will change when LearnWise is implemented." at bounding box center [197, 58] width 363 height 25
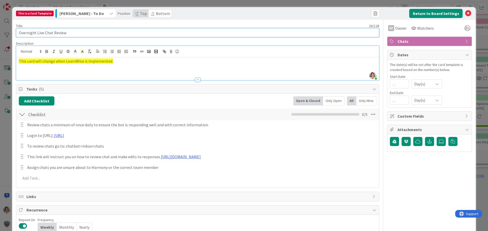
click at [19, 33] on input "Overnight Live Chat Review" at bounding box center [197, 32] width 363 height 9
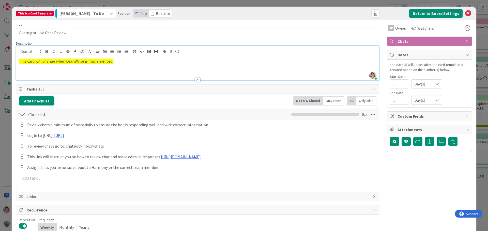
click at [165, 75] on div at bounding box center [197, 77] width 363 height 5
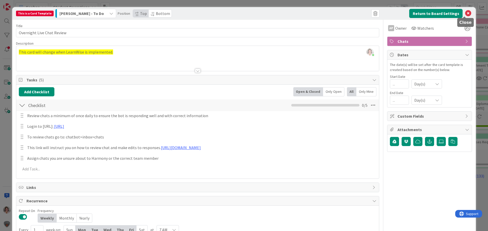
click at [465, 13] on icon at bounding box center [468, 13] width 6 height 6
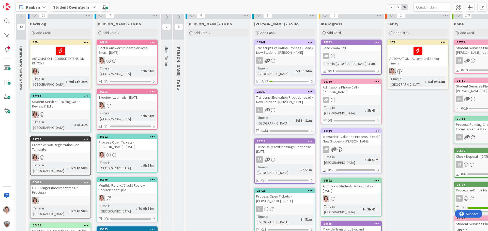
scroll to position [0, 0]
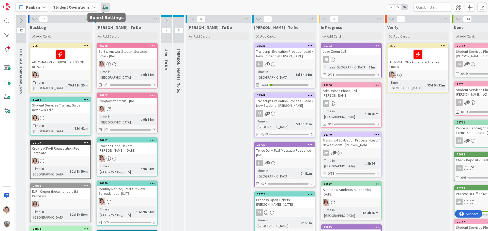
click at [102, 7] on span at bounding box center [105, 7] width 9 height 9
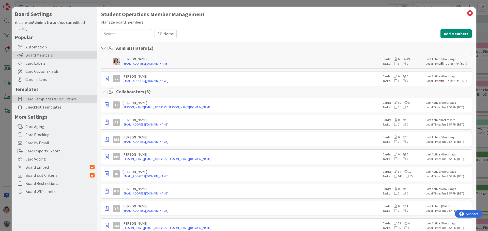
click at [36, 97] on span "Card Templates & Recurrence" at bounding box center [59, 99] width 69 height 6
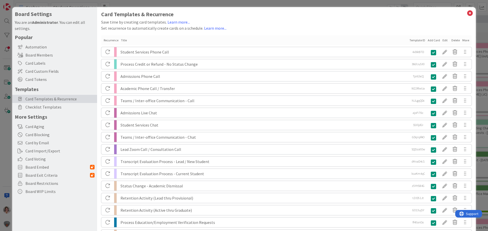
scroll to position [1327, 0]
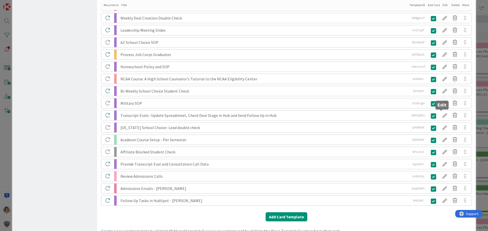
click at [441, 116] on div at bounding box center [445, 115] width 10 height 9
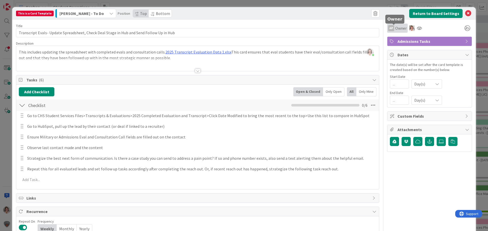
click at [391, 29] on div "AP Owner" at bounding box center [397, 28] width 19 height 6
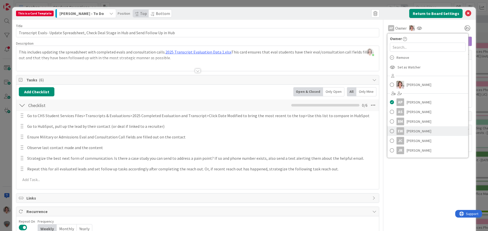
click at [406, 132] on span "[PERSON_NAME]" at bounding box center [418, 132] width 25 height 8
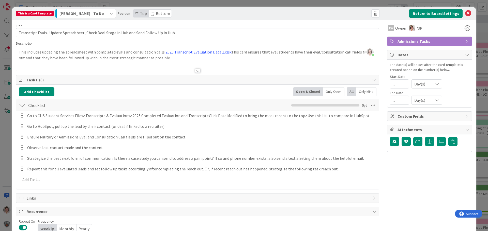
click at [86, 12] on div "[PERSON_NAME] - To Do" at bounding box center [82, 13] width 49 height 8
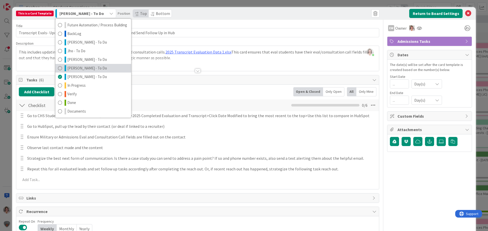
click at [75, 67] on span "[PERSON_NAME] - To Do" at bounding box center [87, 68] width 40 height 6
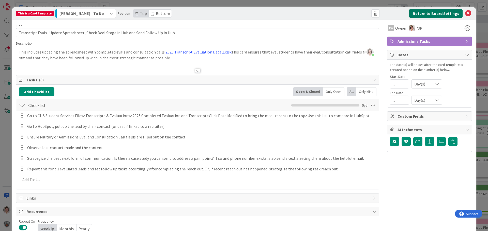
click at [434, 11] on button "Return to Board Settings" at bounding box center [435, 13] width 53 height 9
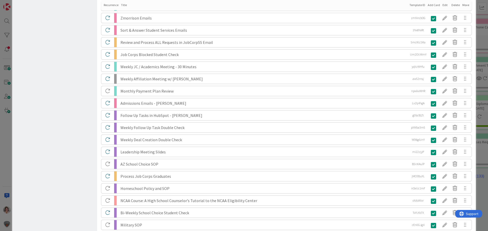
scroll to position [1341, 0]
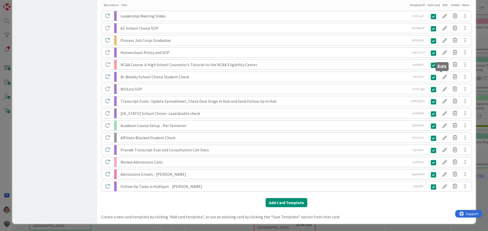
click at [440, 78] on div at bounding box center [445, 77] width 10 height 9
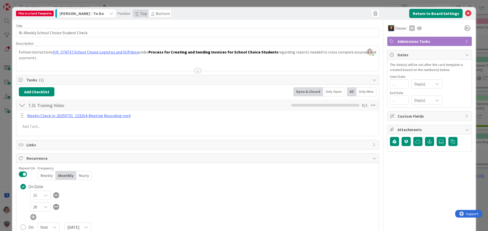
click at [84, 12] on div "[PERSON_NAME] - To Do" at bounding box center [82, 13] width 49 height 8
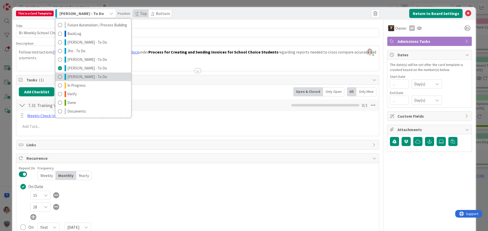
click at [80, 76] on span "[PERSON_NAME] - To Do" at bounding box center [87, 77] width 40 height 6
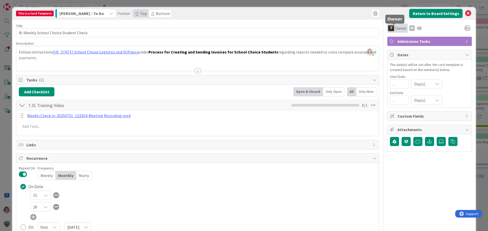
click at [395, 30] on span "Owner" at bounding box center [400, 28] width 11 height 6
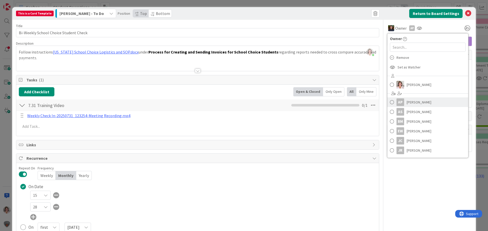
click at [414, 105] on span "[PERSON_NAME]" at bounding box center [418, 103] width 25 height 8
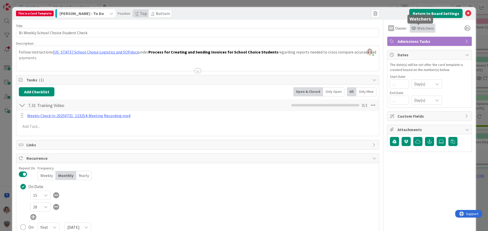
click at [419, 28] on span "Watchers" at bounding box center [425, 28] width 17 height 6
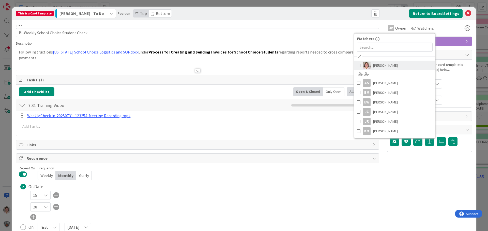
click at [377, 66] on span "[PERSON_NAME]" at bounding box center [385, 66] width 25 height 8
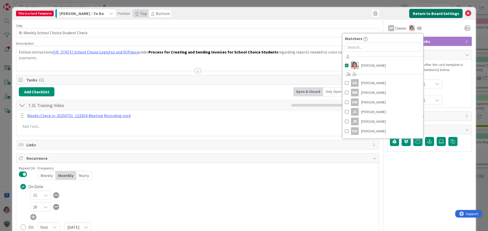
click at [430, 12] on button "Return to Board Settings" at bounding box center [435, 13] width 53 height 9
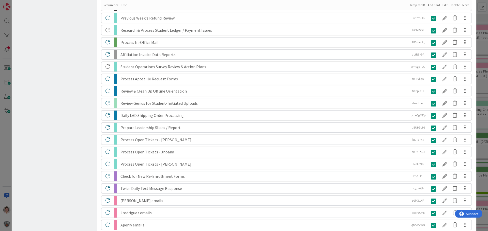
scroll to position [705, 0]
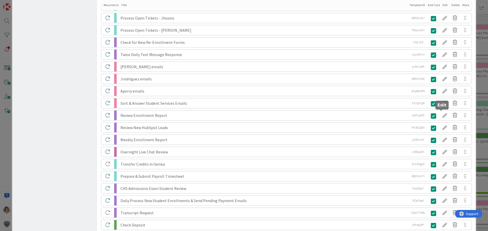
click at [440, 115] on div at bounding box center [445, 115] width 10 height 9
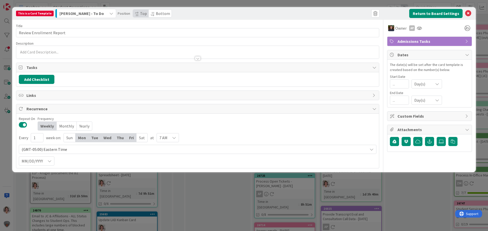
click at [79, 14] on div "[PERSON_NAME] - To Do" at bounding box center [82, 13] width 49 height 8
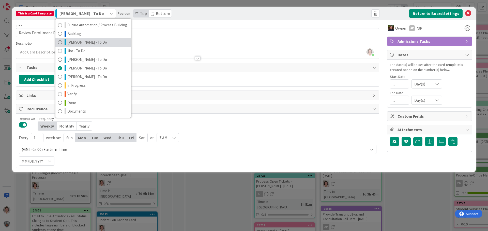
click at [77, 44] on span "[PERSON_NAME] - To Do" at bounding box center [87, 42] width 40 height 6
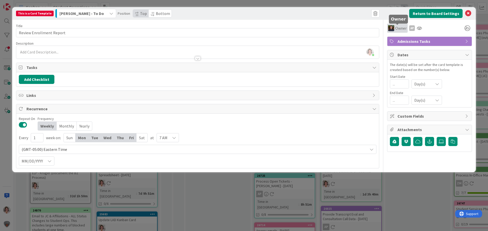
click at [401, 31] on div "Owner" at bounding box center [397, 28] width 21 height 9
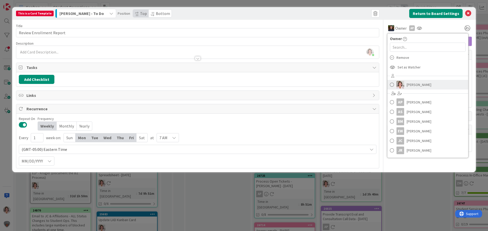
click at [408, 85] on span "[PERSON_NAME]" at bounding box center [418, 85] width 25 height 8
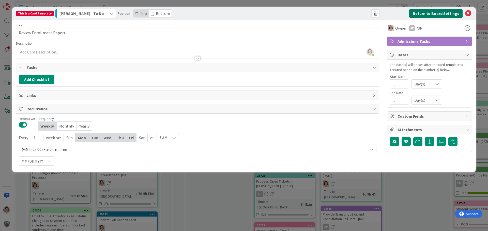
click at [441, 13] on button "Return to Board Settings" at bounding box center [435, 13] width 53 height 9
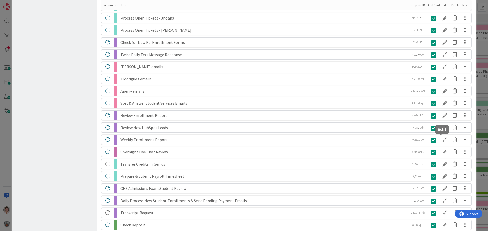
click at [440, 141] on div at bounding box center [445, 140] width 10 height 9
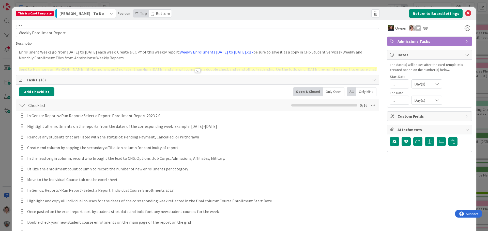
click at [79, 13] on div "[PERSON_NAME] - To Do" at bounding box center [82, 13] width 49 height 8
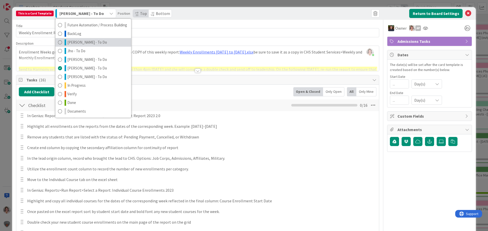
click at [72, 42] on span "[PERSON_NAME] - To Do" at bounding box center [87, 42] width 40 height 6
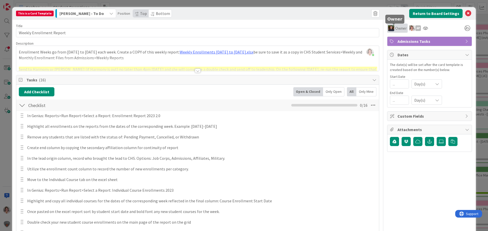
click at [396, 30] on span "Owner" at bounding box center [400, 28] width 11 height 6
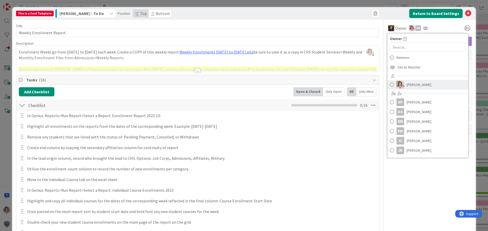
click at [408, 84] on span "[PERSON_NAME]" at bounding box center [418, 85] width 25 height 8
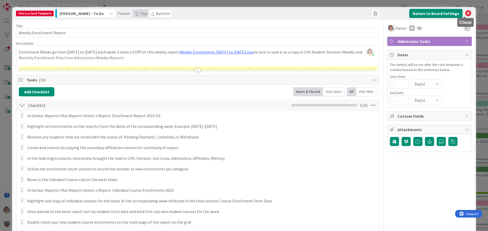
click at [465, 14] on icon at bounding box center [468, 13] width 6 height 6
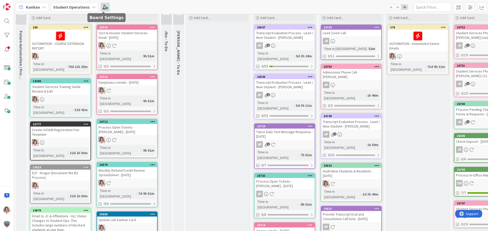
click at [102, 7] on span at bounding box center [105, 7] width 9 height 9
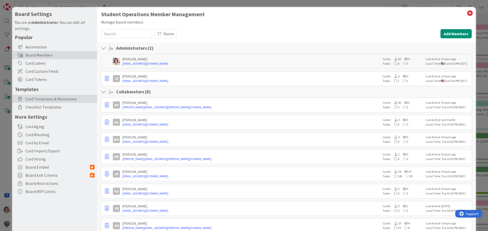
click at [45, 101] on span "Card Templates & Recurrence" at bounding box center [59, 99] width 69 height 6
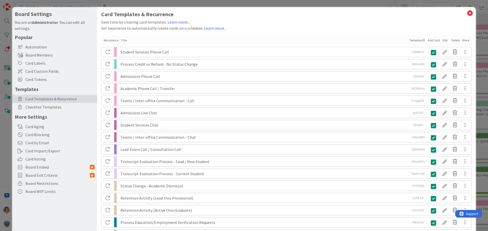
scroll to position [644, 0]
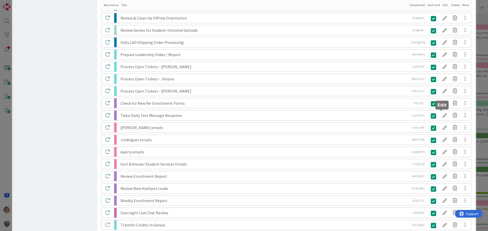
click at [441, 116] on div at bounding box center [445, 115] width 10 height 9
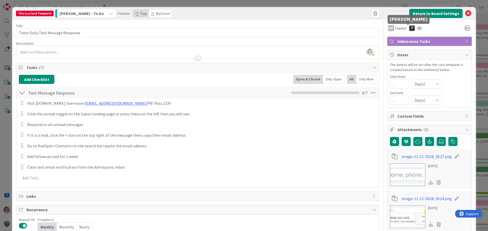
click at [409, 27] on img at bounding box center [412, 28] width 6 height 6
click at [388, 39] on link "Remove" at bounding box center [394, 38] width 40 height 8
click at [411, 29] on icon at bounding box center [413, 28] width 5 height 4
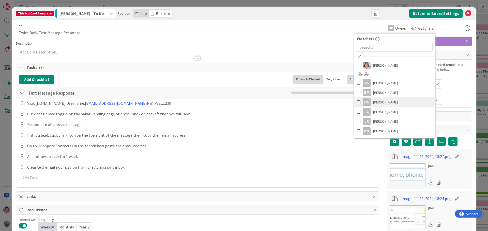
click at [382, 100] on span "[PERSON_NAME]" at bounding box center [385, 103] width 25 height 8
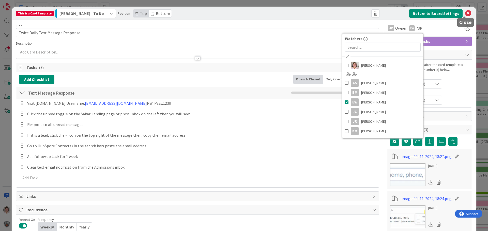
click at [465, 13] on icon at bounding box center [468, 13] width 6 height 6
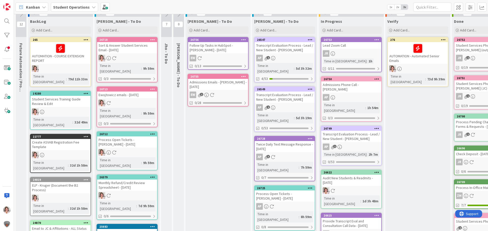
scroll to position [0, 0]
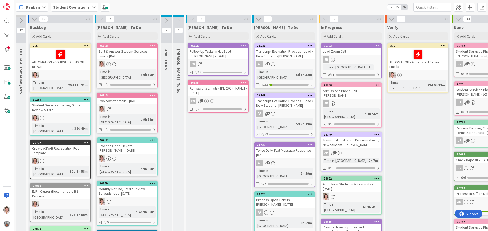
click at [243, 47] on icon at bounding box center [243, 46] width 5 height 4
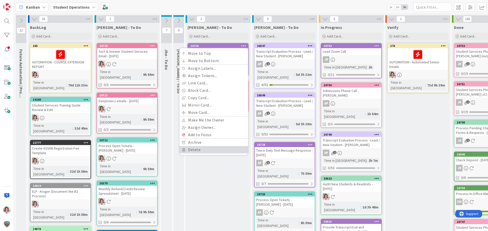
click at [205, 151] on link "Delete" at bounding box center [213, 149] width 69 height 7
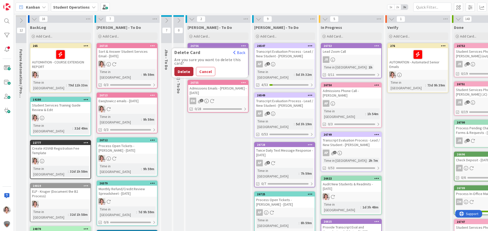
click at [182, 74] on button "Delete" at bounding box center [183, 71] width 19 height 9
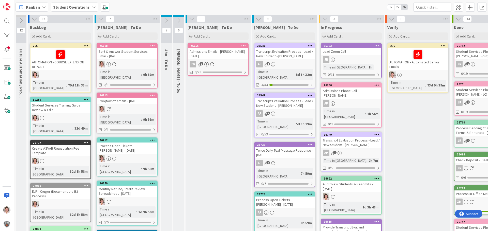
click at [243, 45] on icon at bounding box center [243, 46] width 5 height 4
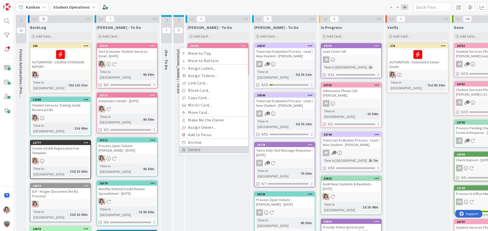
click at [196, 150] on link "Delete" at bounding box center [213, 149] width 69 height 7
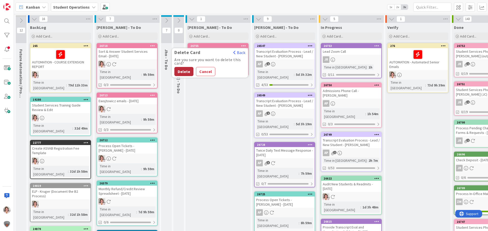
click at [179, 72] on button "Delete" at bounding box center [183, 71] width 19 height 9
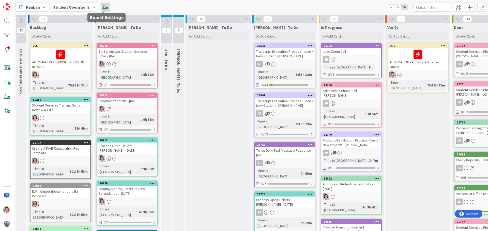
click at [101, 7] on span at bounding box center [105, 7] width 9 height 9
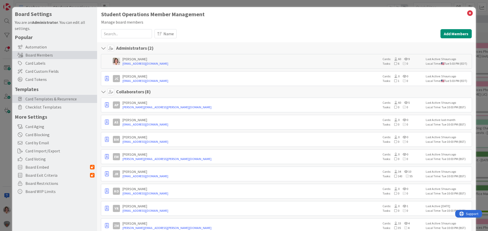
click at [44, 97] on span "Card Templates & Recurrence" at bounding box center [59, 99] width 69 height 6
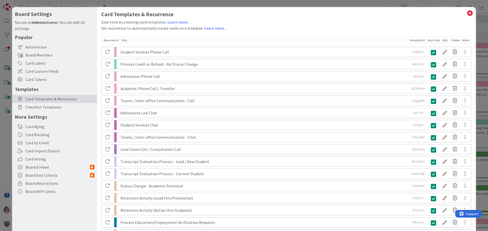
scroll to position [1071, 0]
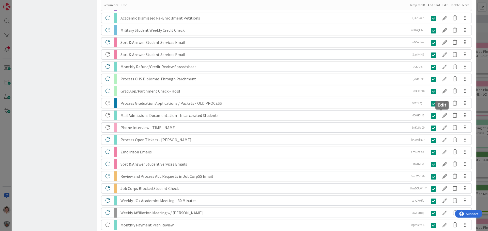
click at [441, 116] on div at bounding box center [445, 115] width 10 height 9
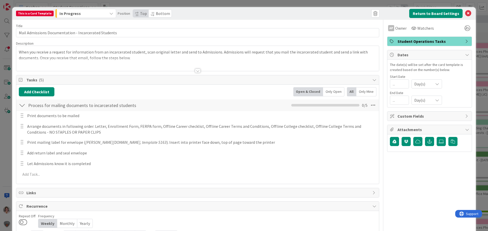
click at [409, 42] on span "Student Operations Tasks" at bounding box center [429, 41] width 65 height 6
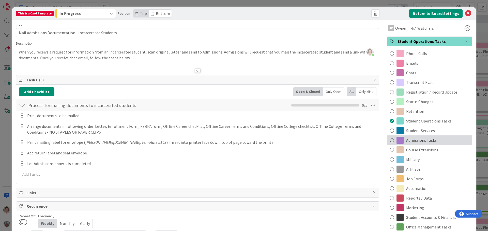
click at [390, 141] on span at bounding box center [392, 141] width 4 height 8
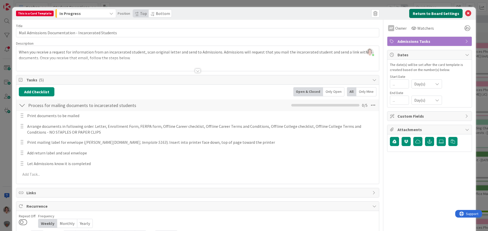
click at [442, 12] on button "Return to Board Settings" at bounding box center [435, 13] width 53 height 9
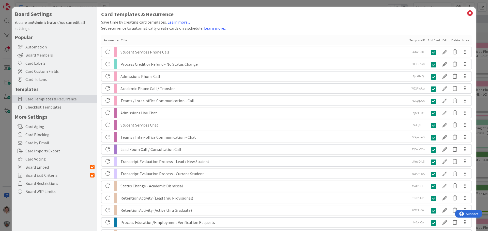
scroll to position [278, 0]
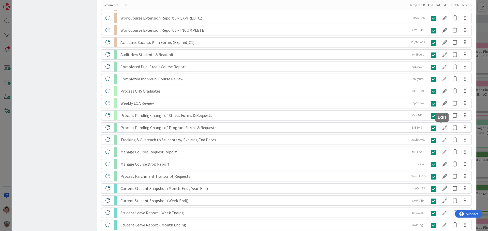
click at [442, 128] on div at bounding box center [445, 127] width 10 height 9
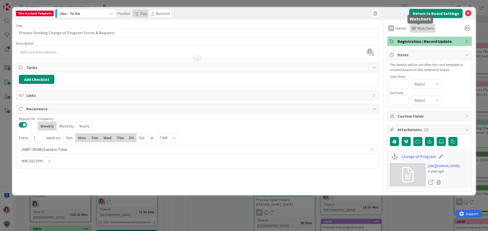
click at [412, 26] on div "Watchers" at bounding box center [422, 28] width 23 height 6
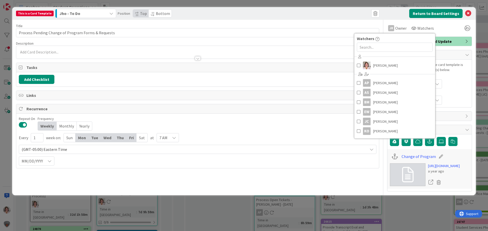
click at [143, 76] on div "Add Checklist" at bounding box center [197, 79] width 357 height 9
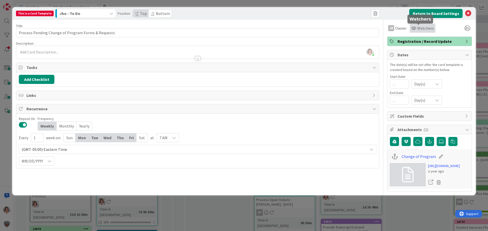
click at [413, 27] on div "Watchers" at bounding box center [422, 28] width 23 height 6
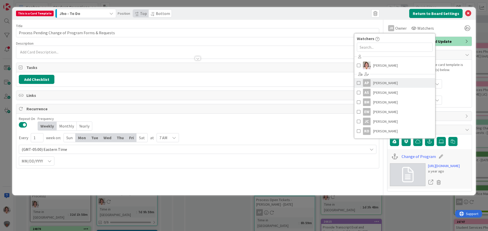
click at [375, 85] on span "[PERSON_NAME]" at bounding box center [385, 83] width 25 height 8
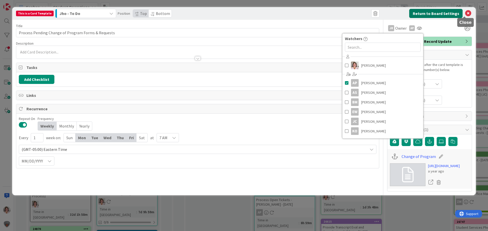
click at [437, 14] on button "Return to Board Settings" at bounding box center [435, 13] width 53 height 9
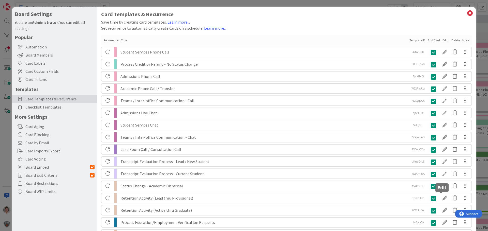
click at [440, 197] on div at bounding box center [445, 198] width 10 height 9
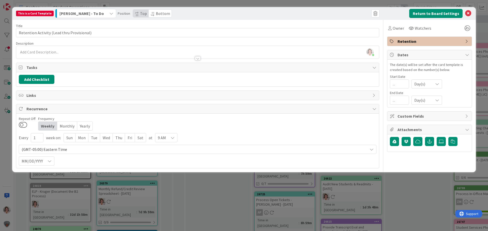
click at [84, 10] on div "[PERSON_NAME] - To Do" at bounding box center [82, 13] width 49 height 8
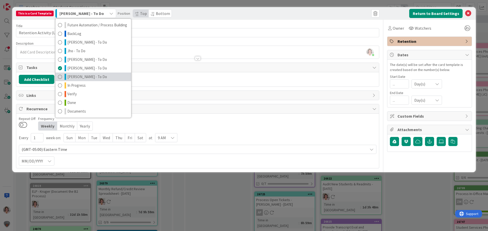
click at [85, 77] on span "[PERSON_NAME] - To Do" at bounding box center [87, 77] width 40 height 6
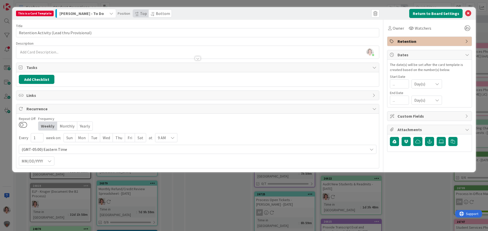
click at [65, 52] on div "[PERSON_NAME] just joined" at bounding box center [197, 52] width 363 height 13
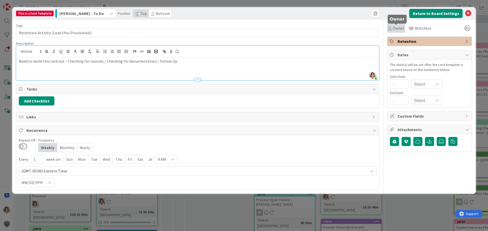
click at [397, 29] on span "Owner" at bounding box center [398, 28] width 11 height 6
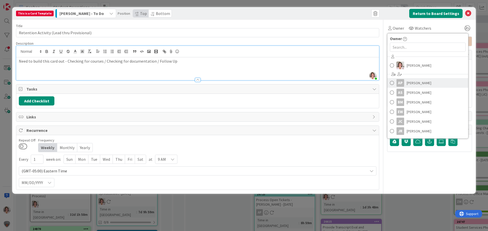
click at [418, 84] on span "[PERSON_NAME]" at bounding box center [418, 83] width 25 height 8
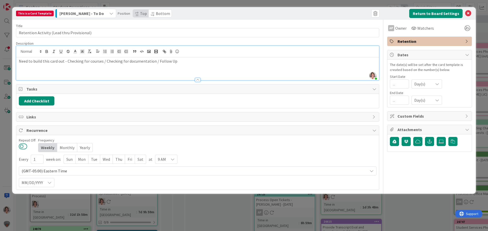
click at [24, 146] on button at bounding box center [23, 146] width 8 height 7
click at [94, 162] on div "Tue" at bounding box center [94, 159] width 12 height 9
click at [118, 160] on div "Thu" at bounding box center [119, 159] width 12 height 9
click at [166, 159] on div "9 AM" at bounding box center [167, 159] width 22 height 9
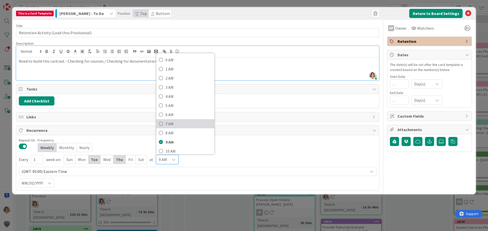
click at [171, 123] on span "7 AM" at bounding box center [188, 124] width 46 height 8
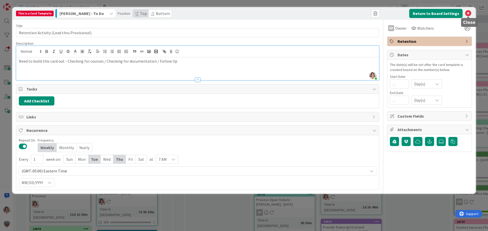
click at [466, 13] on icon at bounding box center [468, 13] width 6 height 6
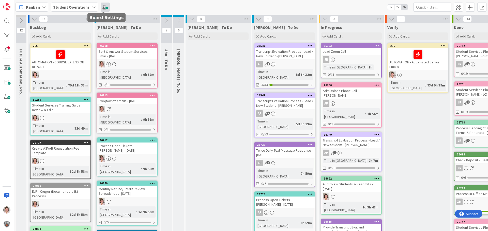
click at [105, 7] on span at bounding box center [105, 7] width 9 height 9
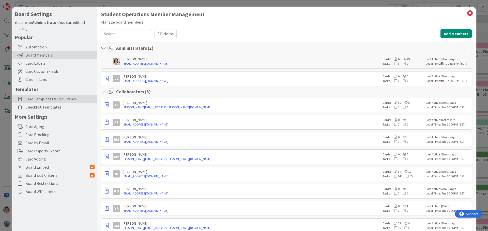
click at [33, 100] on span "Card Templates & Recurrence" at bounding box center [59, 99] width 69 height 6
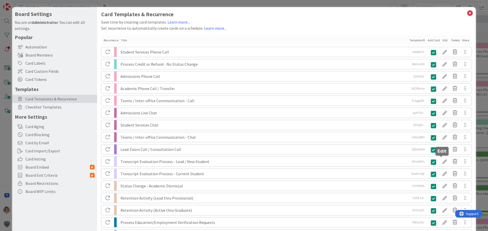
click at [441, 161] on div at bounding box center [445, 162] width 10 height 9
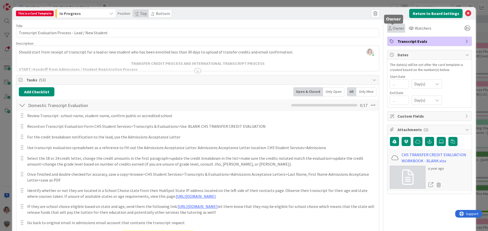
click at [396, 29] on span "Owner" at bounding box center [398, 28] width 11 height 6
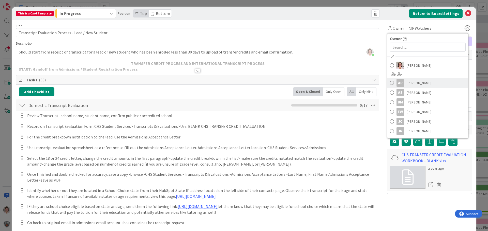
click at [414, 83] on span "[PERSON_NAME]" at bounding box center [418, 83] width 25 height 8
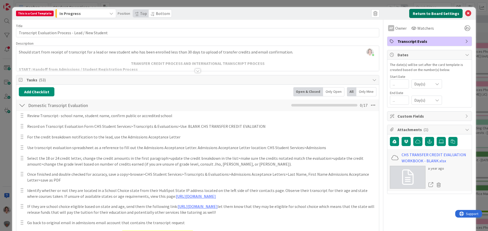
click at [430, 13] on button "Return to Board Settings" at bounding box center [435, 13] width 53 height 9
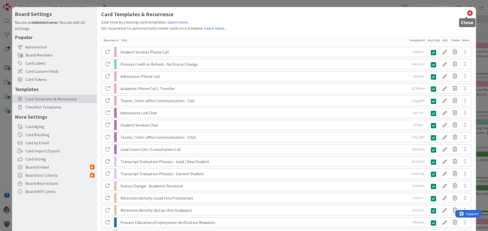
click at [466, 12] on icon at bounding box center [469, 13] width 7 height 7
